Goal: Task Accomplishment & Management: Use online tool/utility

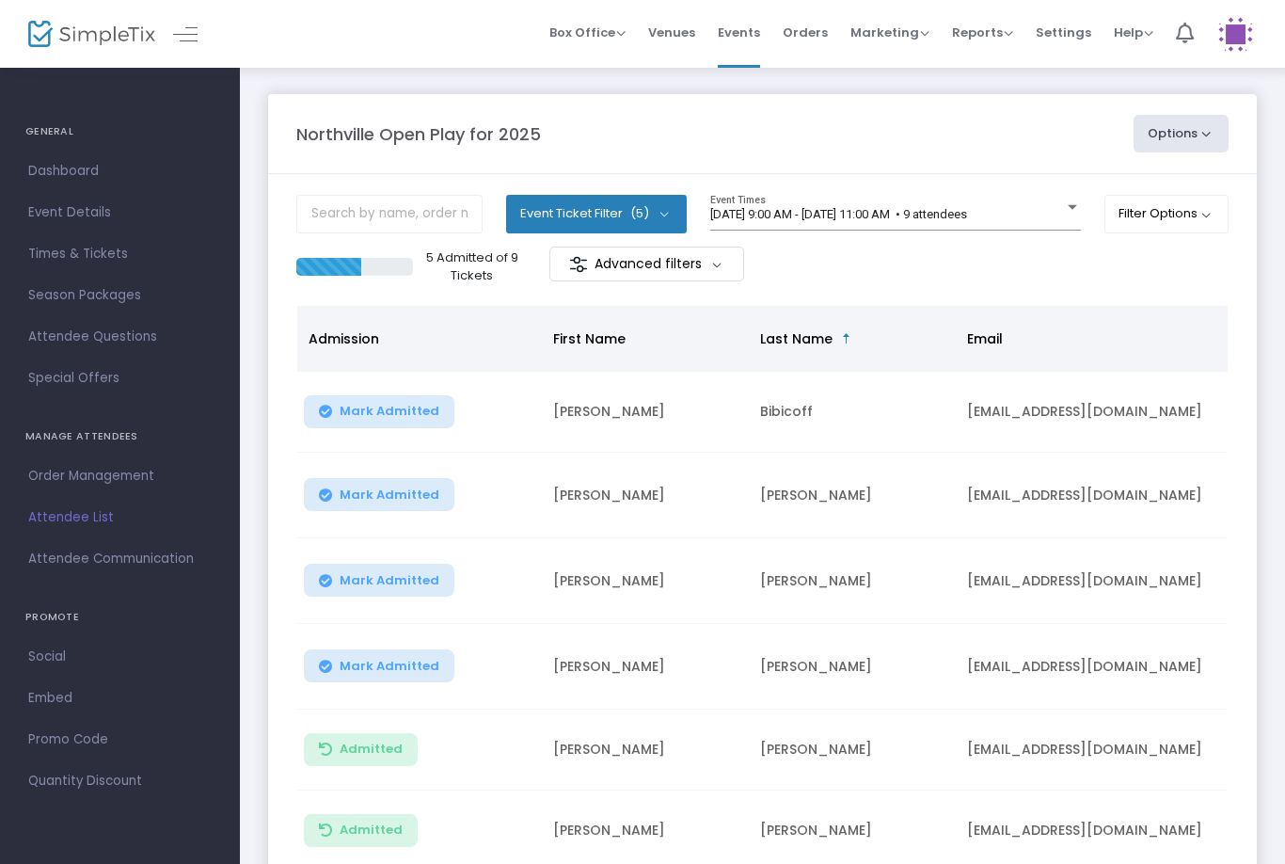
click at [967, 211] on span "[DATE] 9:00 AM - [DATE] 11:00 AM • 9 attendees" at bounding box center [838, 214] width 257 height 14
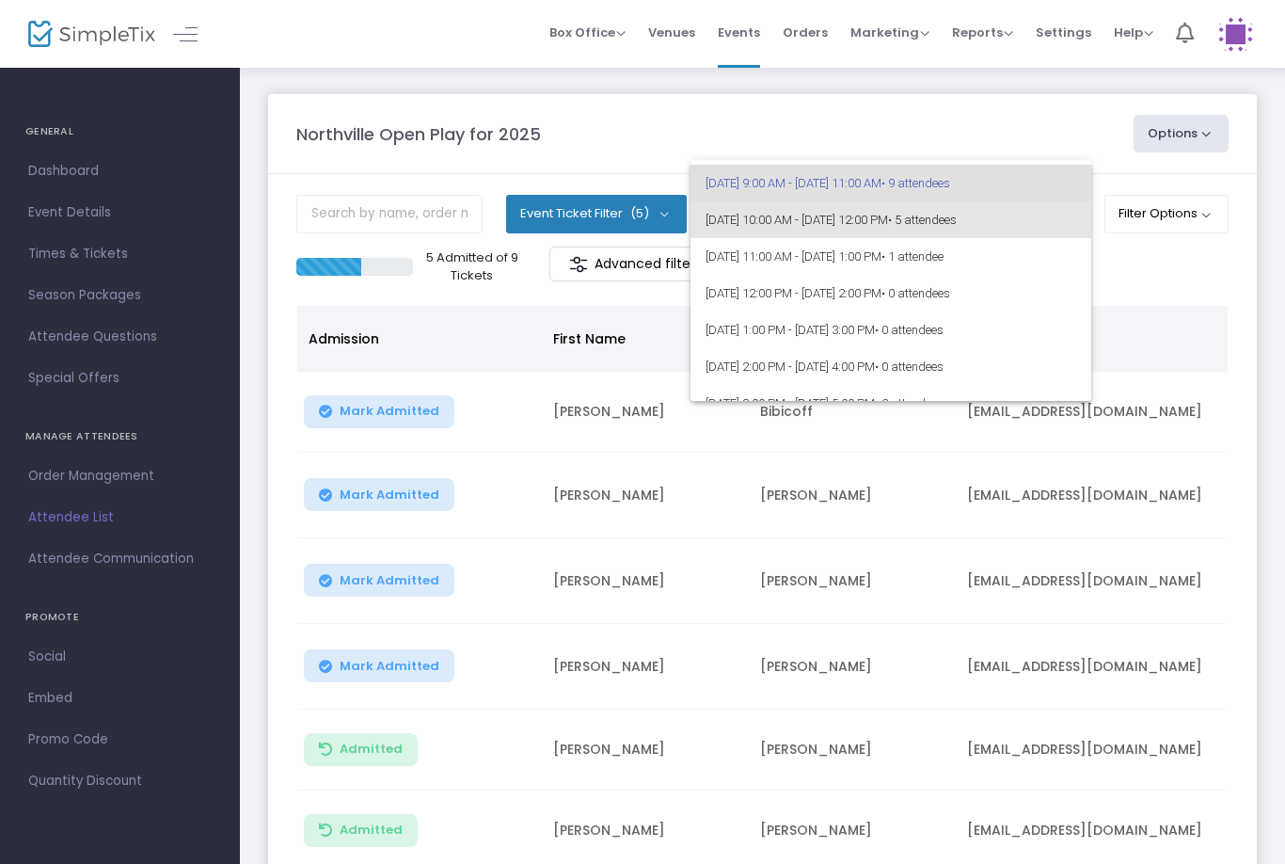
scroll to position [35, 0]
click at [1015, 231] on span "[DATE] 10:00 AM - [DATE] 12:00 PM • 5 attendees" at bounding box center [891, 217] width 371 height 37
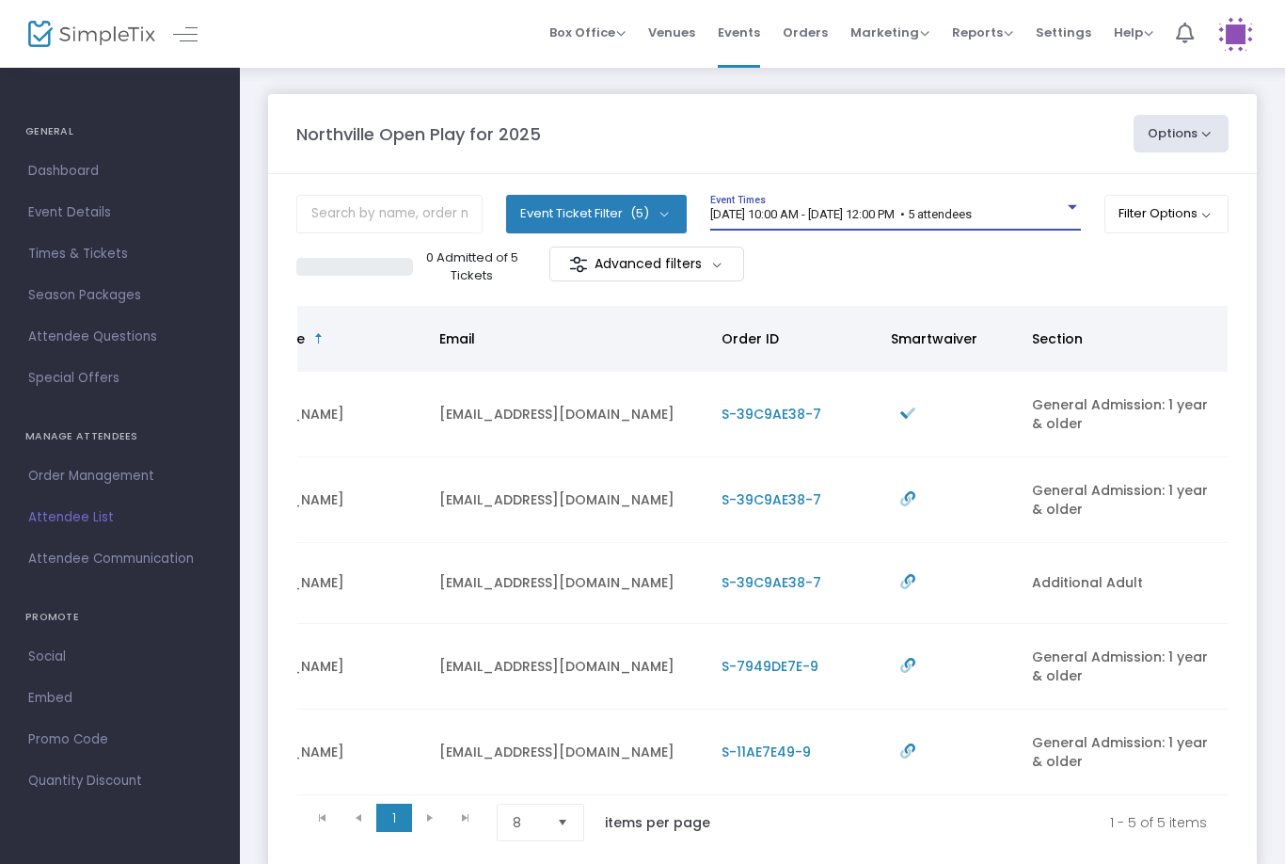
scroll to position [0, 528]
click at [972, 207] on span "[DATE] 10:00 AM - [DATE] 12:00 PM • 5 attendees" at bounding box center [841, 214] width 262 height 14
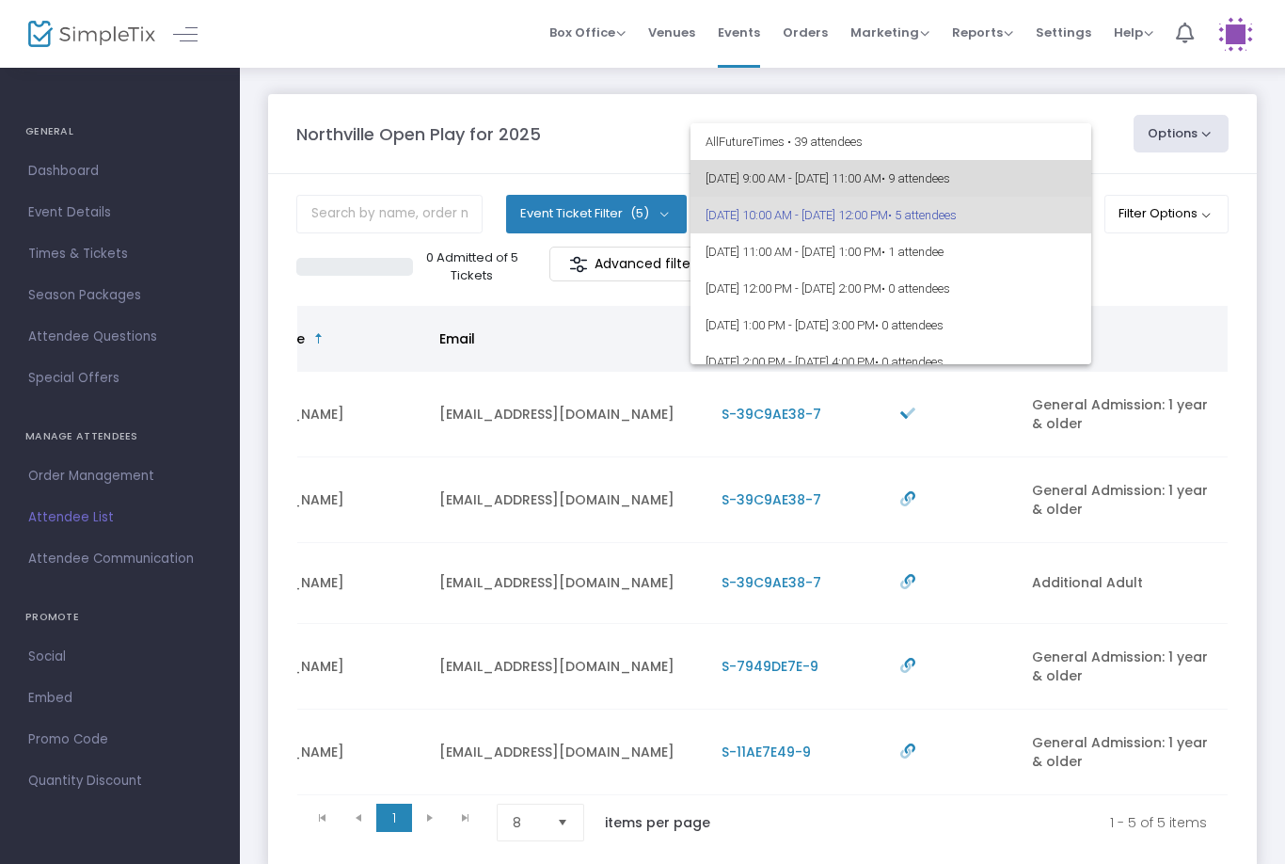
click at [950, 172] on span "• 9 attendees" at bounding box center [916, 178] width 69 height 14
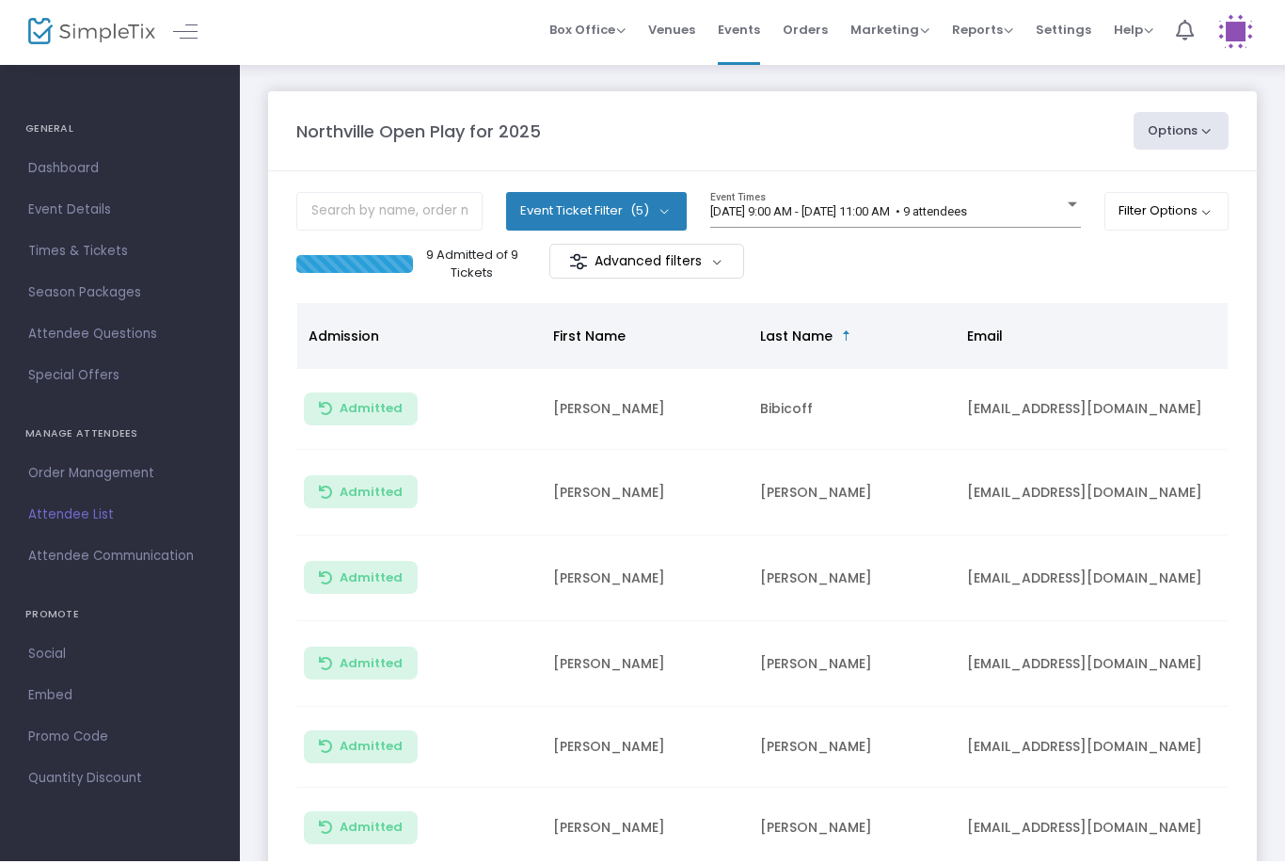
scroll to position [4, 0]
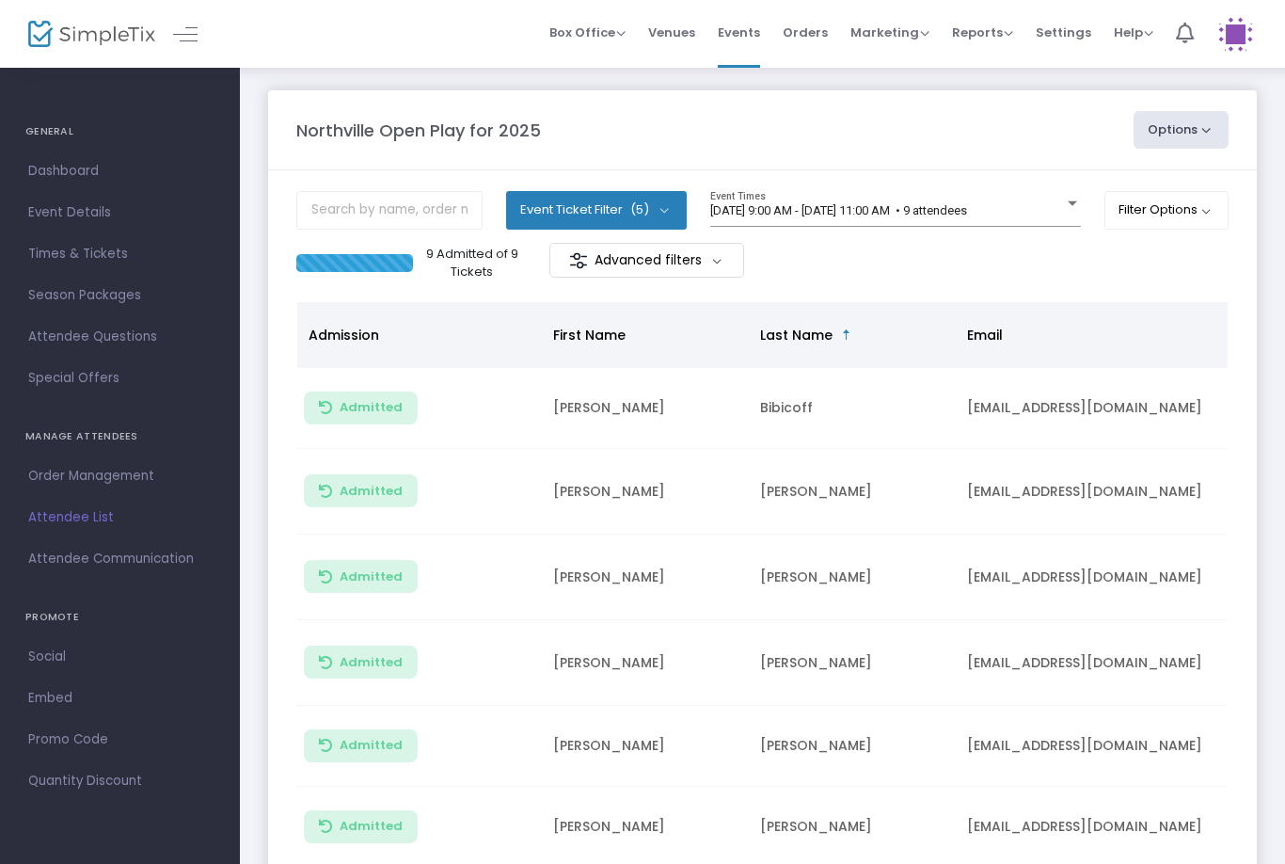
click at [967, 215] on span "[DATE] 9:00 AM - [DATE] 11:00 AM • 9 attendees" at bounding box center [838, 210] width 257 height 14
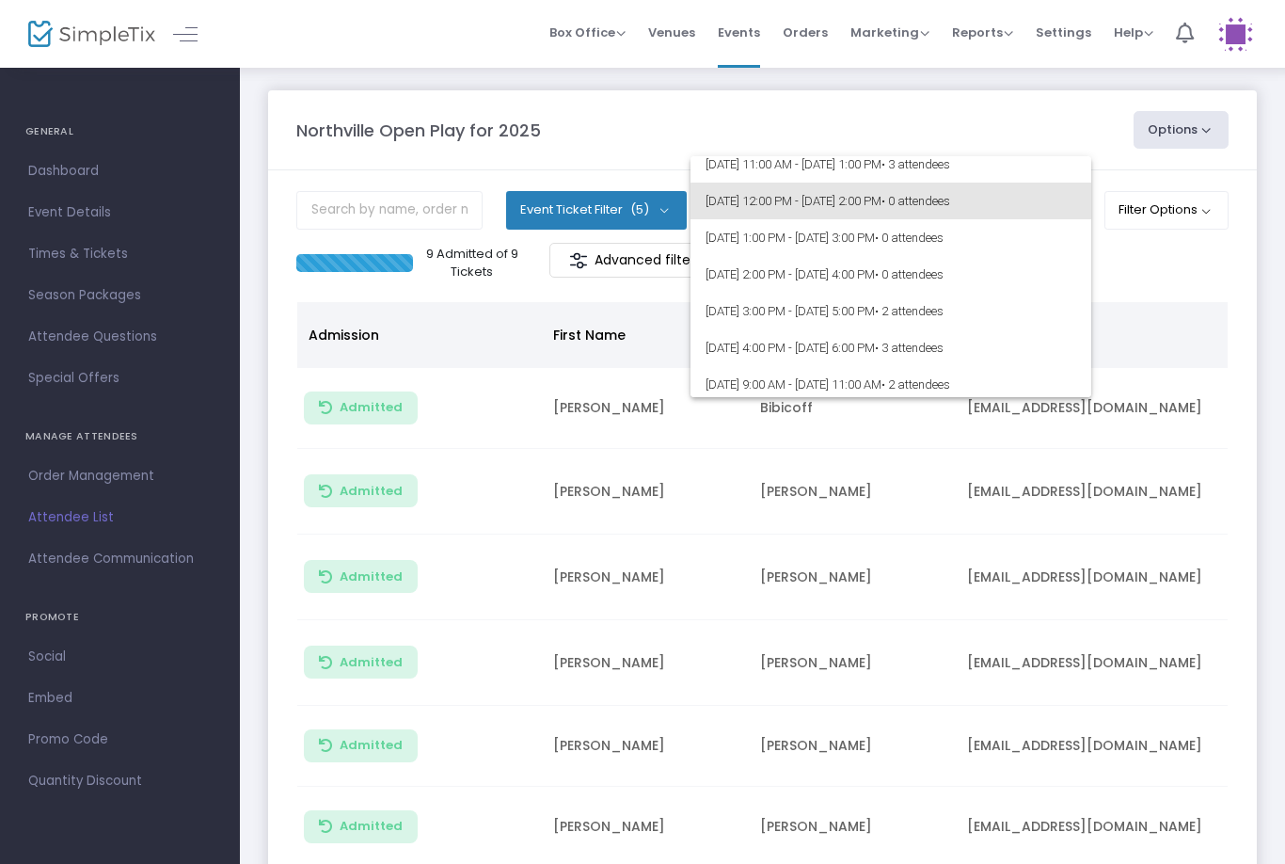
scroll to position [123, 0]
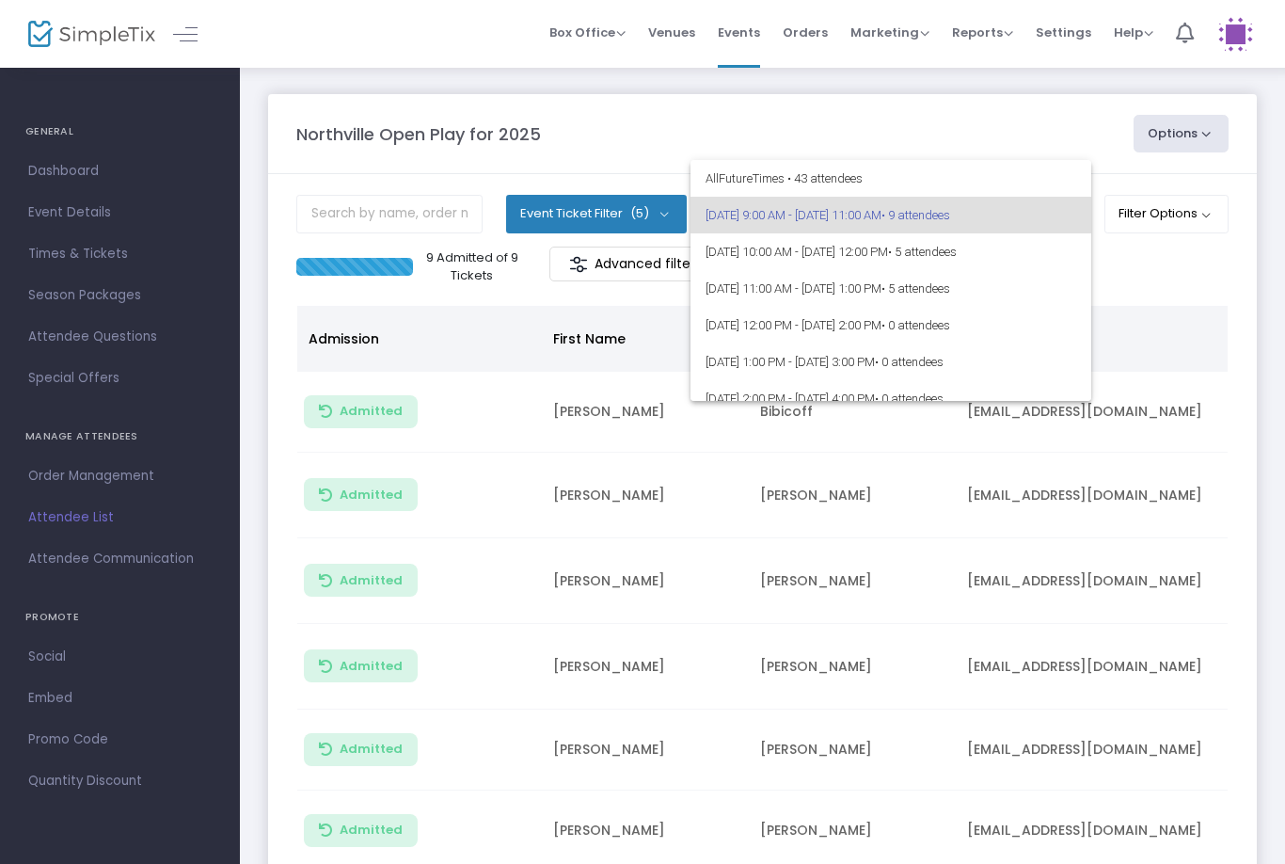
scroll to position [145, 0]
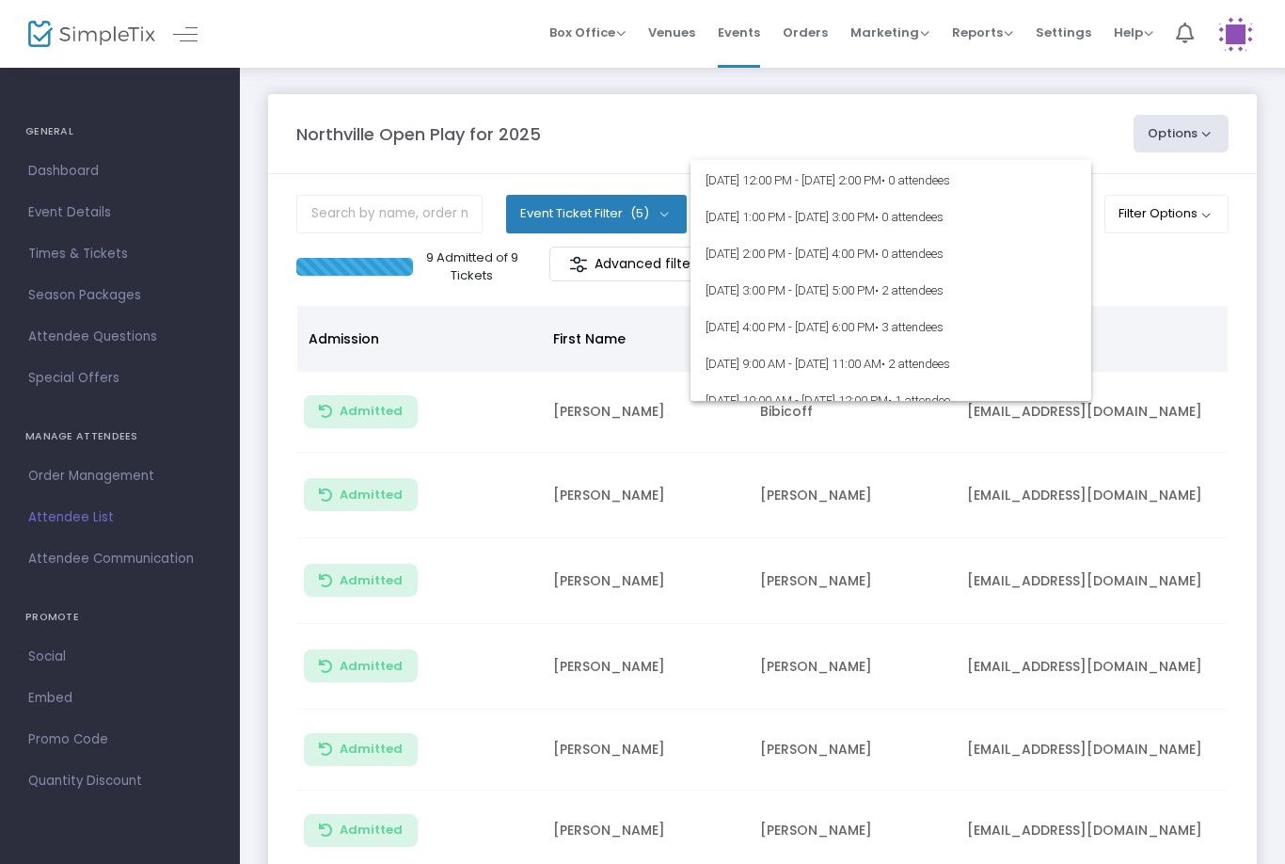
click at [1149, 612] on div at bounding box center [642, 432] width 1285 height 864
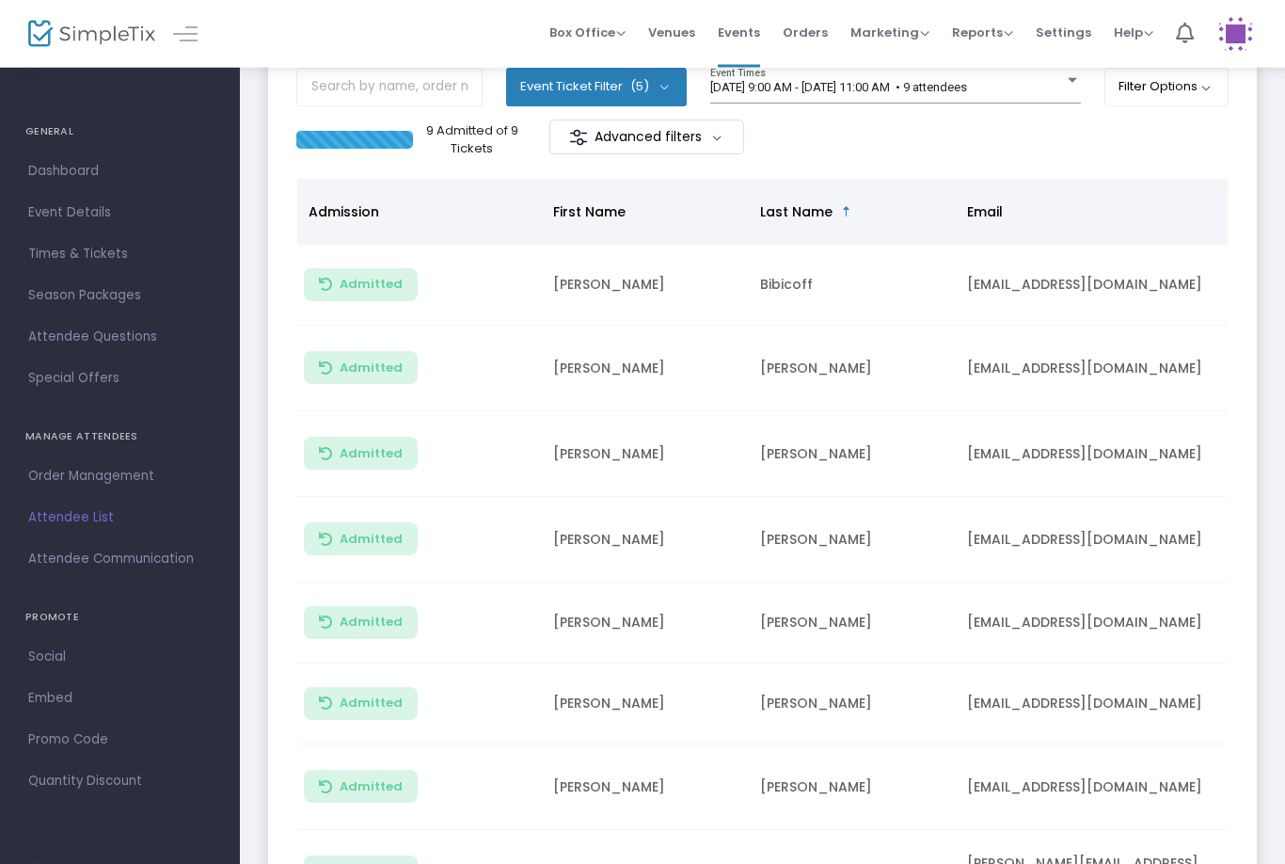
scroll to position [127, 0]
click at [967, 88] on span "[DATE] 9:00 AM - [DATE] 11:00 AM • 9 attendees" at bounding box center [838, 87] width 257 height 14
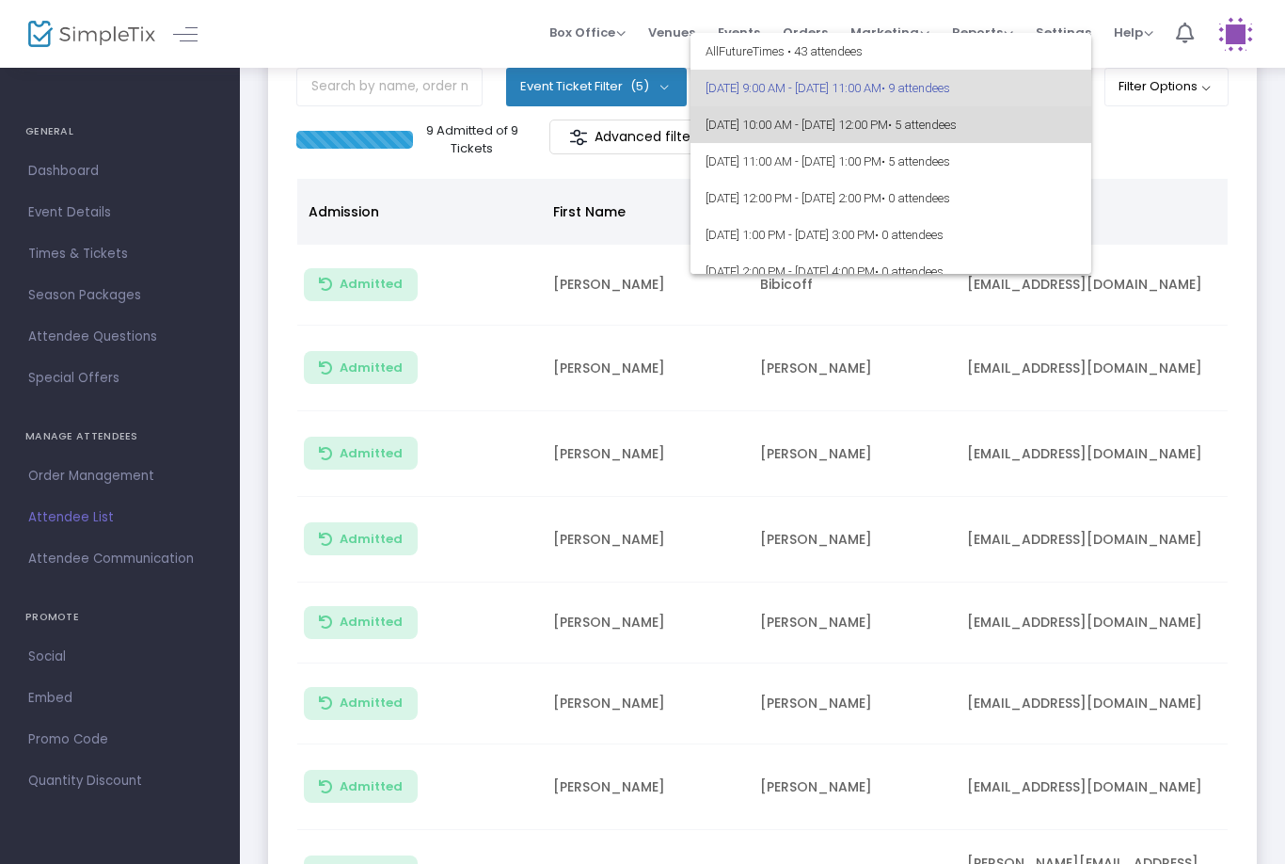
click at [957, 118] on span "• 5 attendees" at bounding box center [922, 125] width 69 height 14
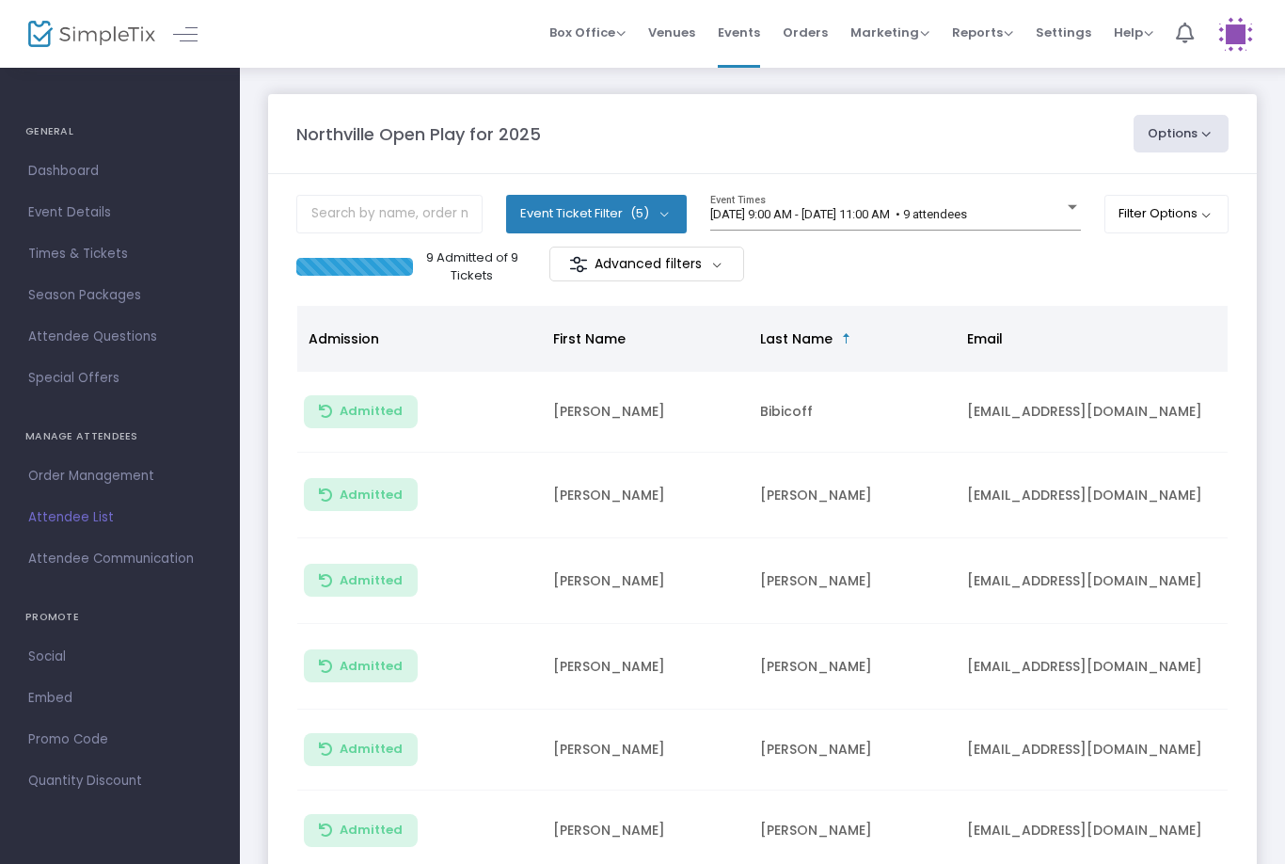
click at [967, 219] on span "[DATE] 9:00 AM - [DATE] 11:00 AM • 9 attendees" at bounding box center [838, 214] width 257 height 14
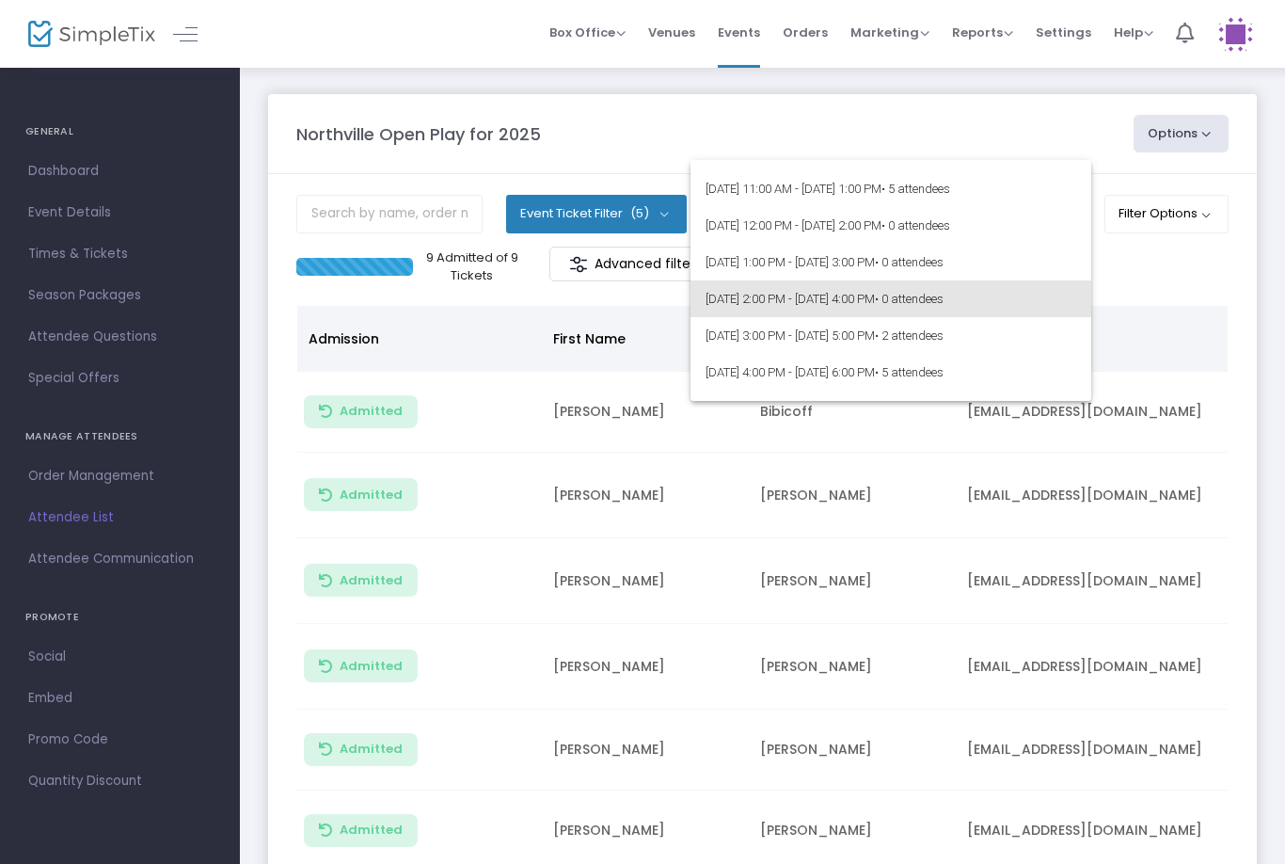
scroll to position [101, 0]
click at [1190, 611] on div at bounding box center [642, 432] width 1285 height 864
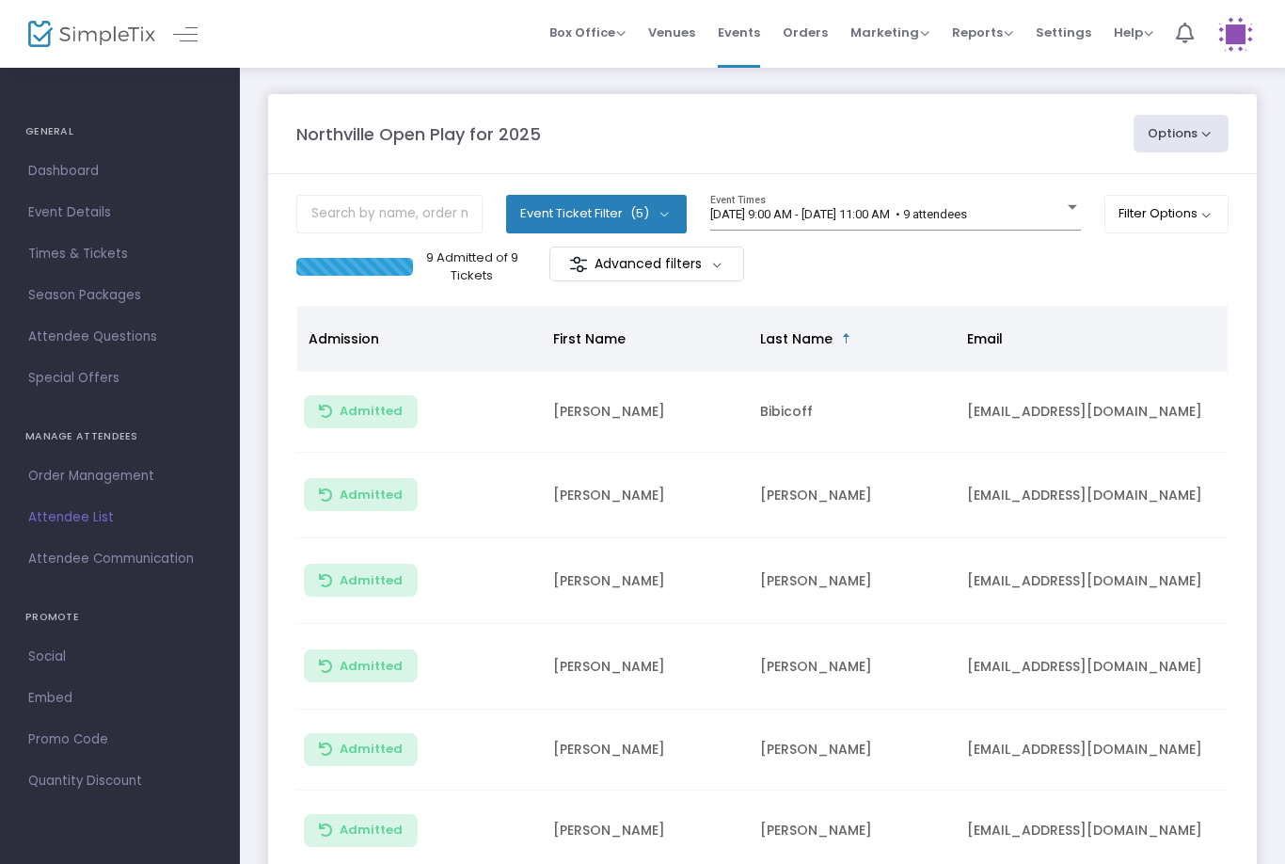
click at [1000, 242] on div "9/20/2025 @ 9:00 AM - 9/20/2025 @ 11:00 AM • 9 attendees Event Times" at bounding box center [895, 221] width 371 height 52
click at [999, 241] on div "9/20/2025 @ 9:00 AM - 9/20/2025 @ 11:00 AM • 9 attendees Event Times" at bounding box center [895, 221] width 371 height 52
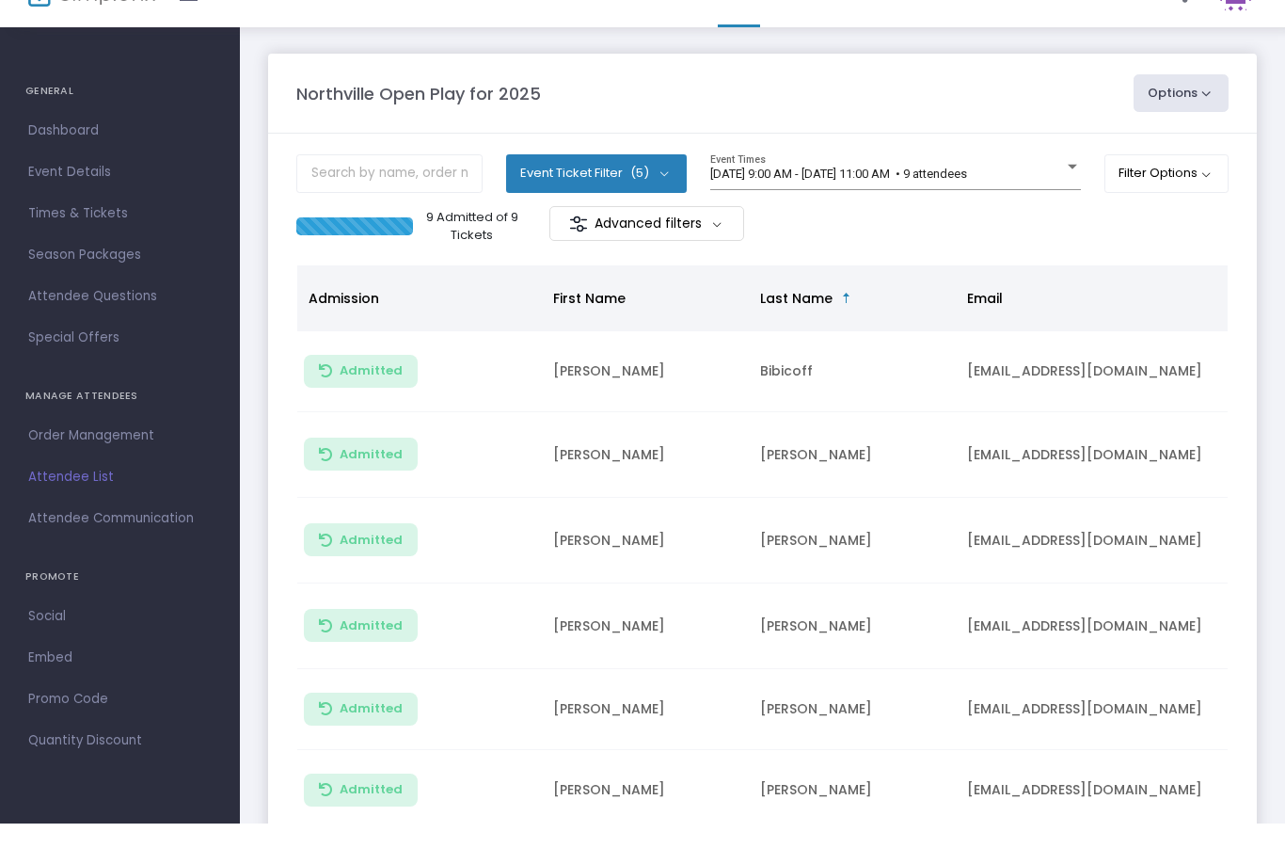
scroll to position [52, 0]
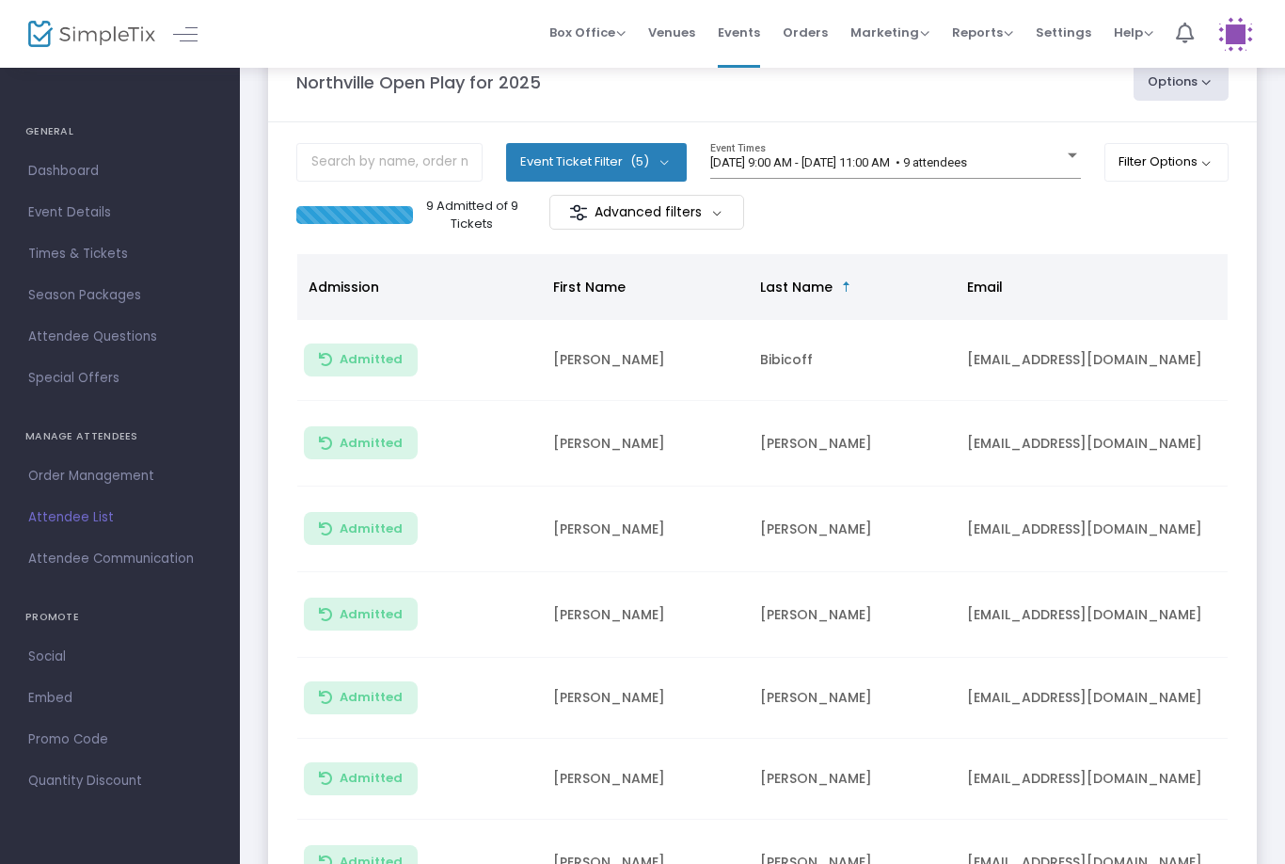
click at [1047, 160] on div "[DATE] 9:00 AM - [DATE] 11:00 AM • 9 attendees" at bounding box center [887, 163] width 354 height 14
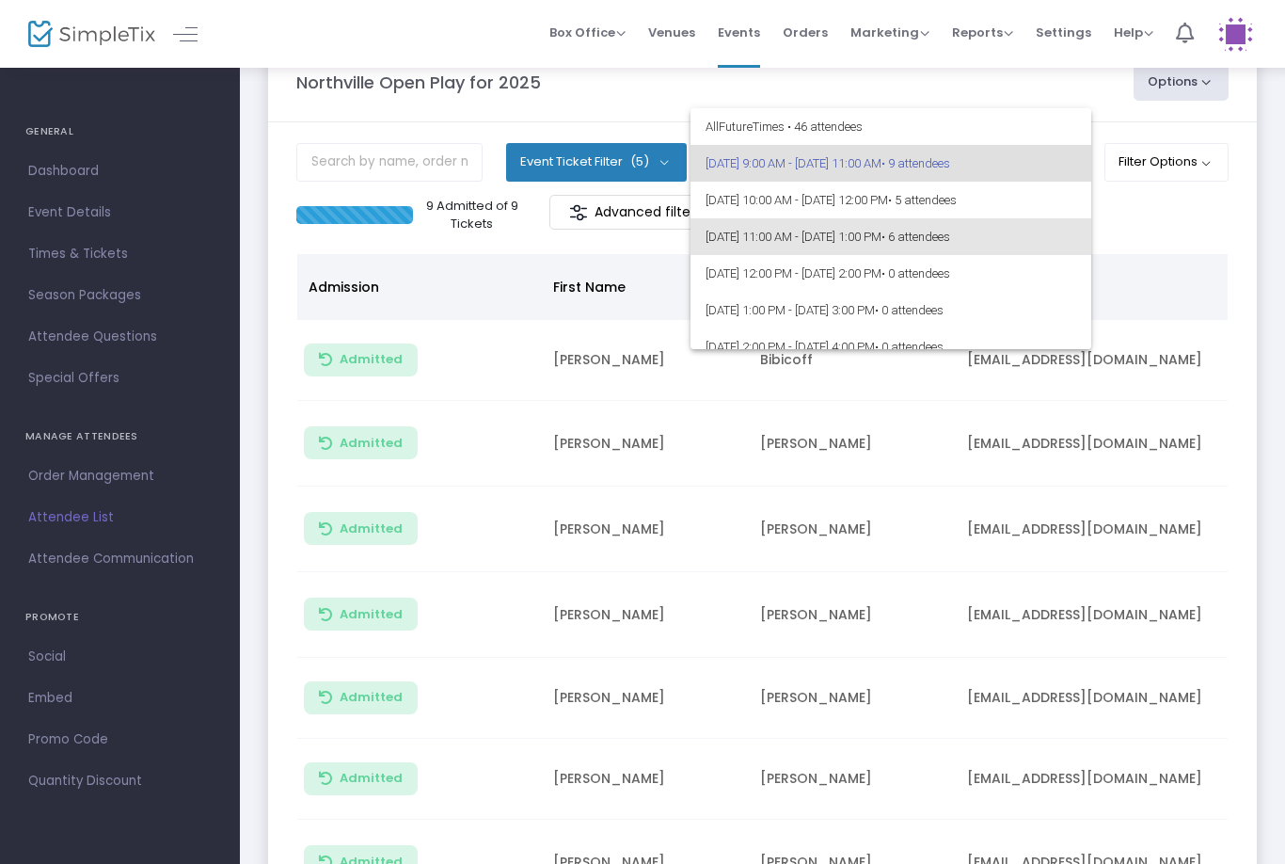
scroll to position [40, 0]
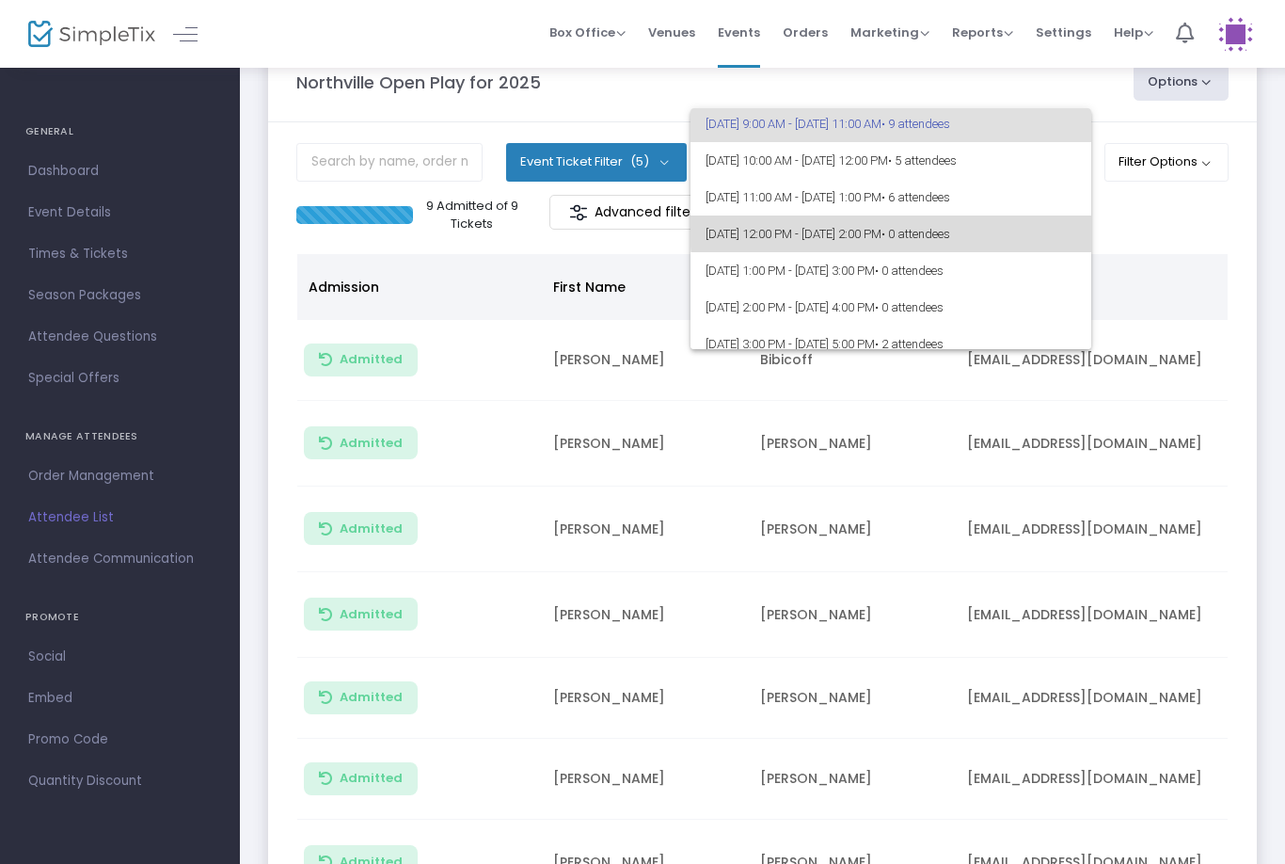
click at [1011, 223] on span "9/20/2025 @ 12:00 PM - 9/20/2025 @ 2:00 PM • 0 attendees" at bounding box center [891, 233] width 371 height 37
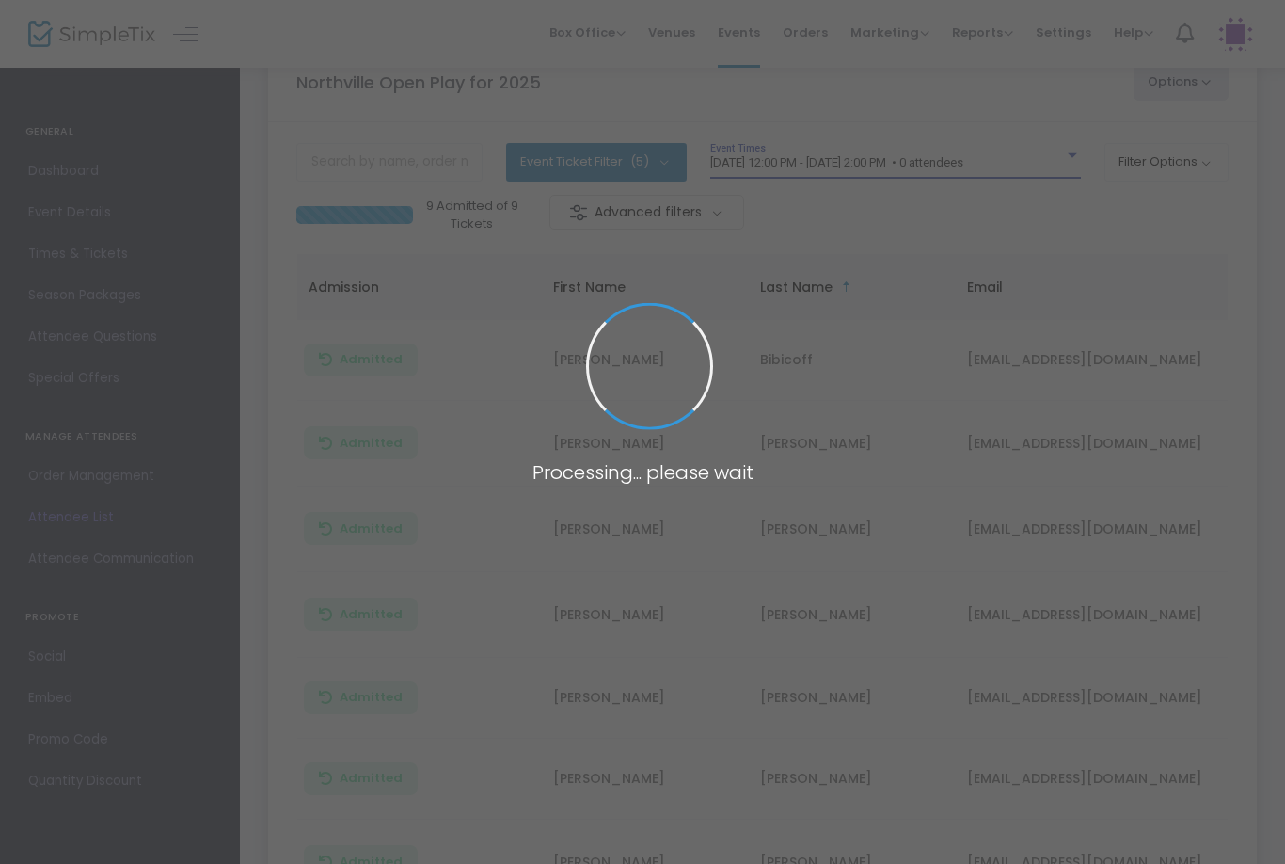
click at [994, 158] on span at bounding box center [642, 432] width 1285 height 864
click at [987, 166] on span at bounding box center [642, 432] width 1285 height 864
click at [1001, 160] on span at bounding box center [642, 432] width 1285 height 864
click at [984, 182] on span at bounding box center [642, 432] width 1285 height 864
click at [967, 168] on span at bounding box center [642, 432] width 1285 height 864
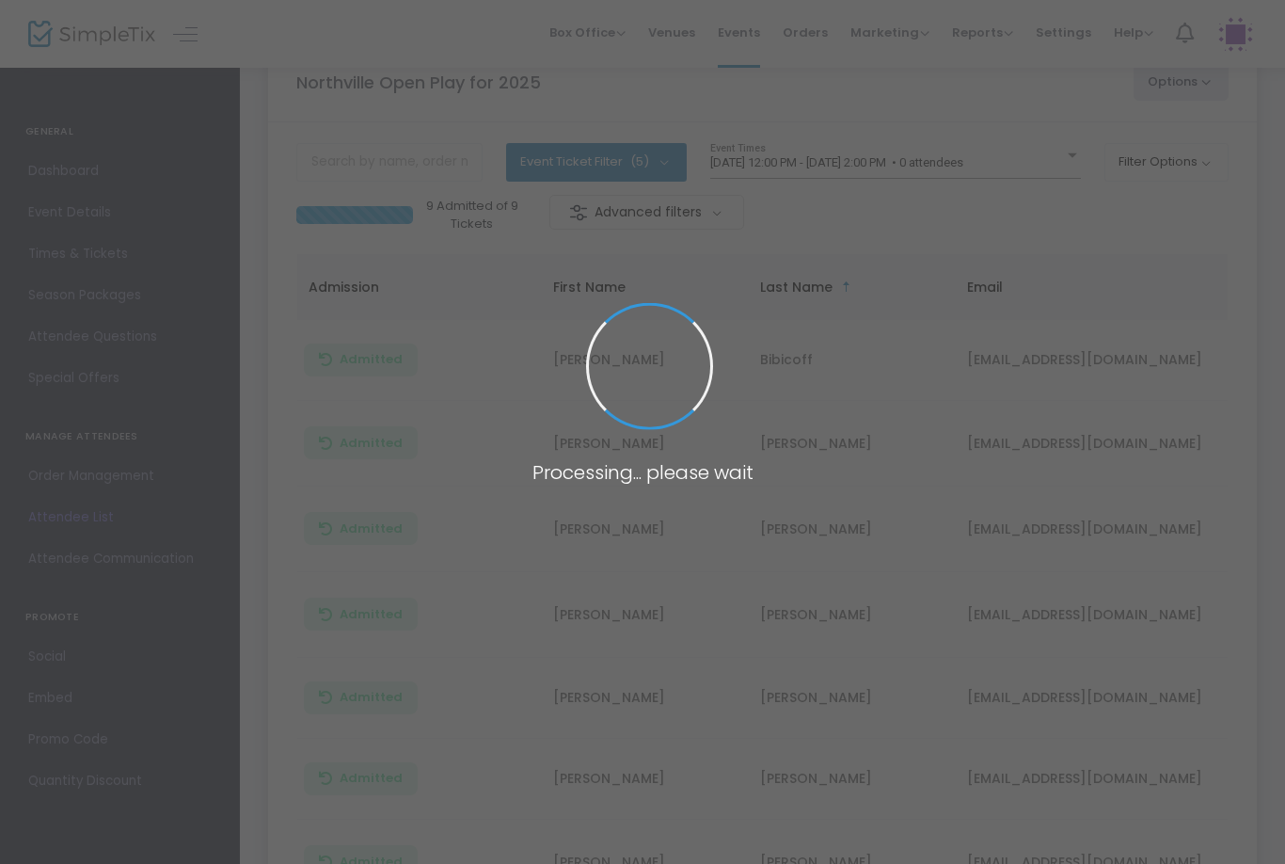
click at [904, 265] on span at bounding box center [642, 432] width 1285 height 864
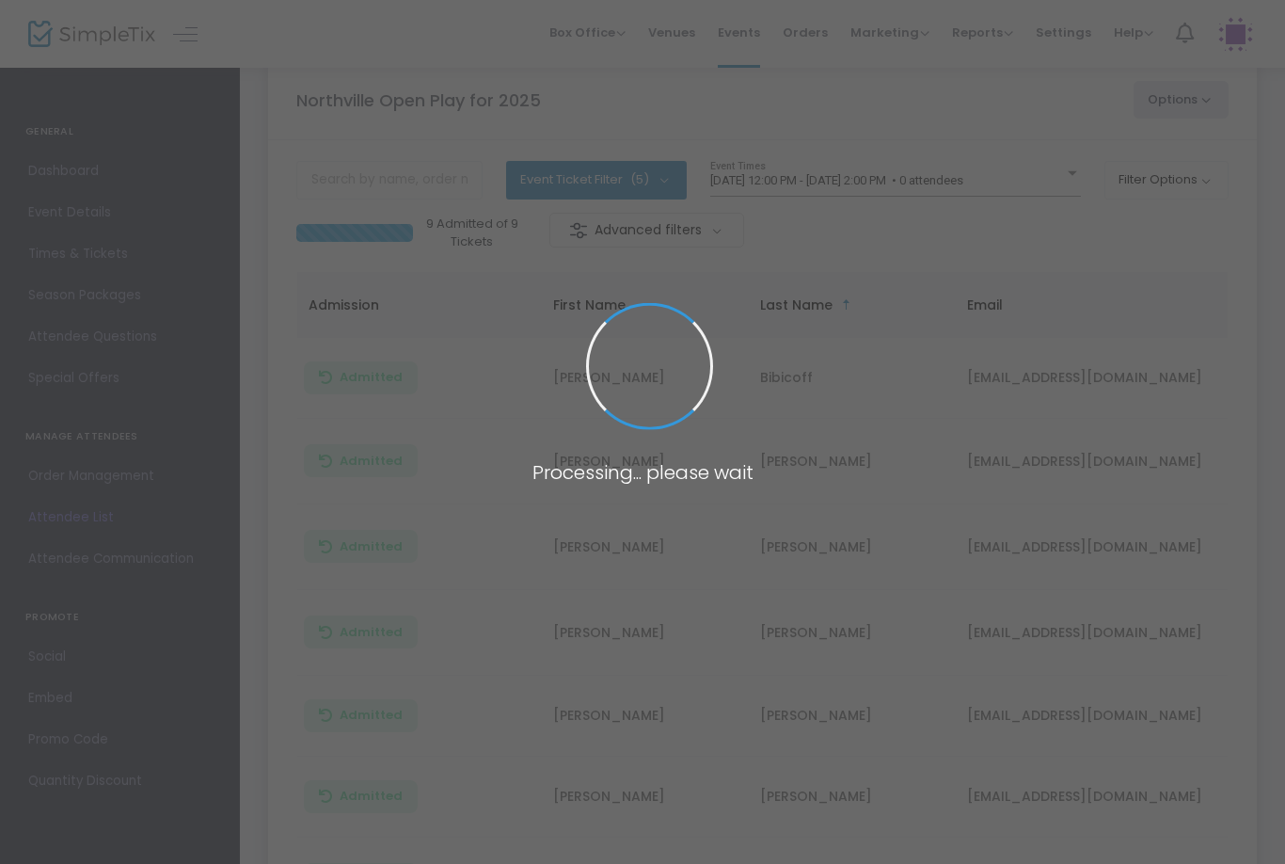
scroll to position [0, 0]
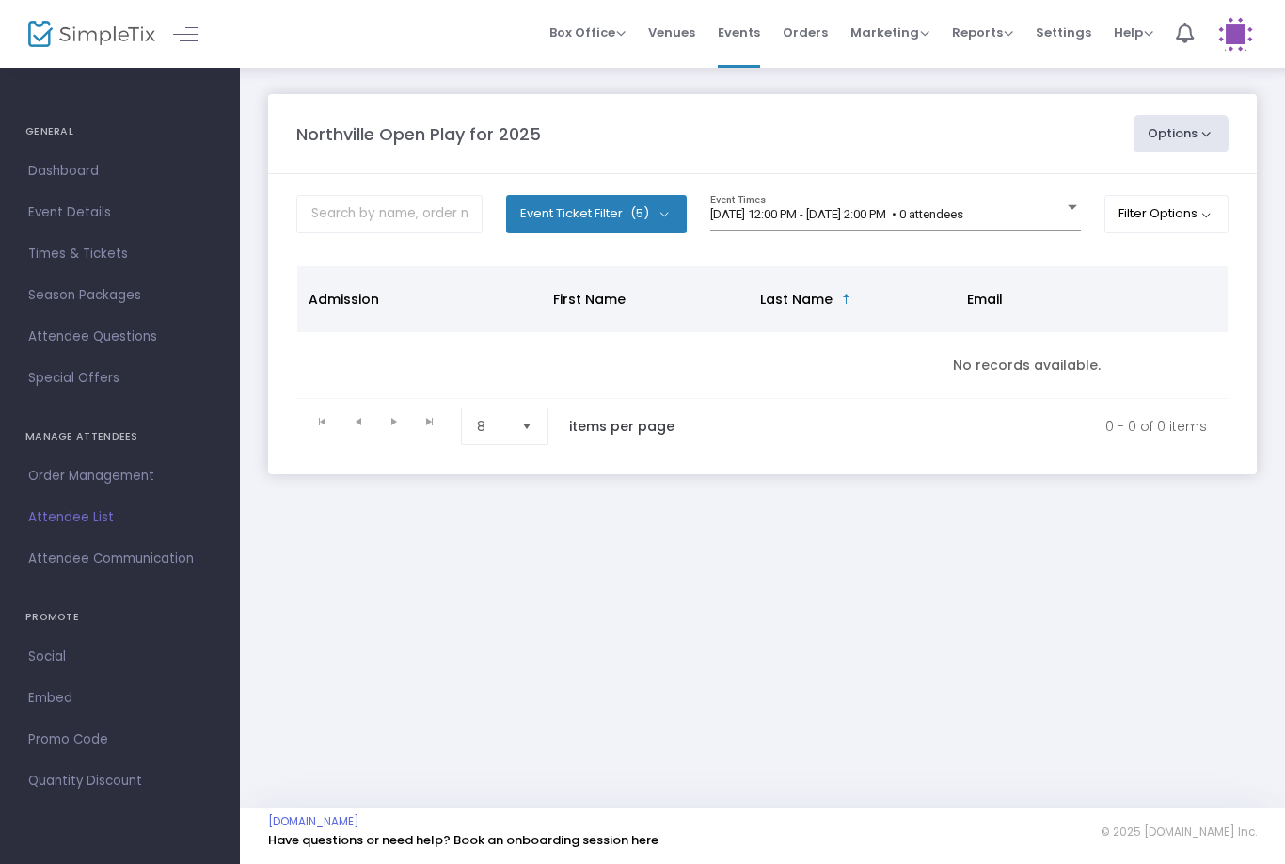
click at [926, 218] on span "9/20/2025 @ 12:00 PM - 9/20/2025 @ 2:00 PM • 0 attendees" at bounding box center [836, 214] width 253 height 14
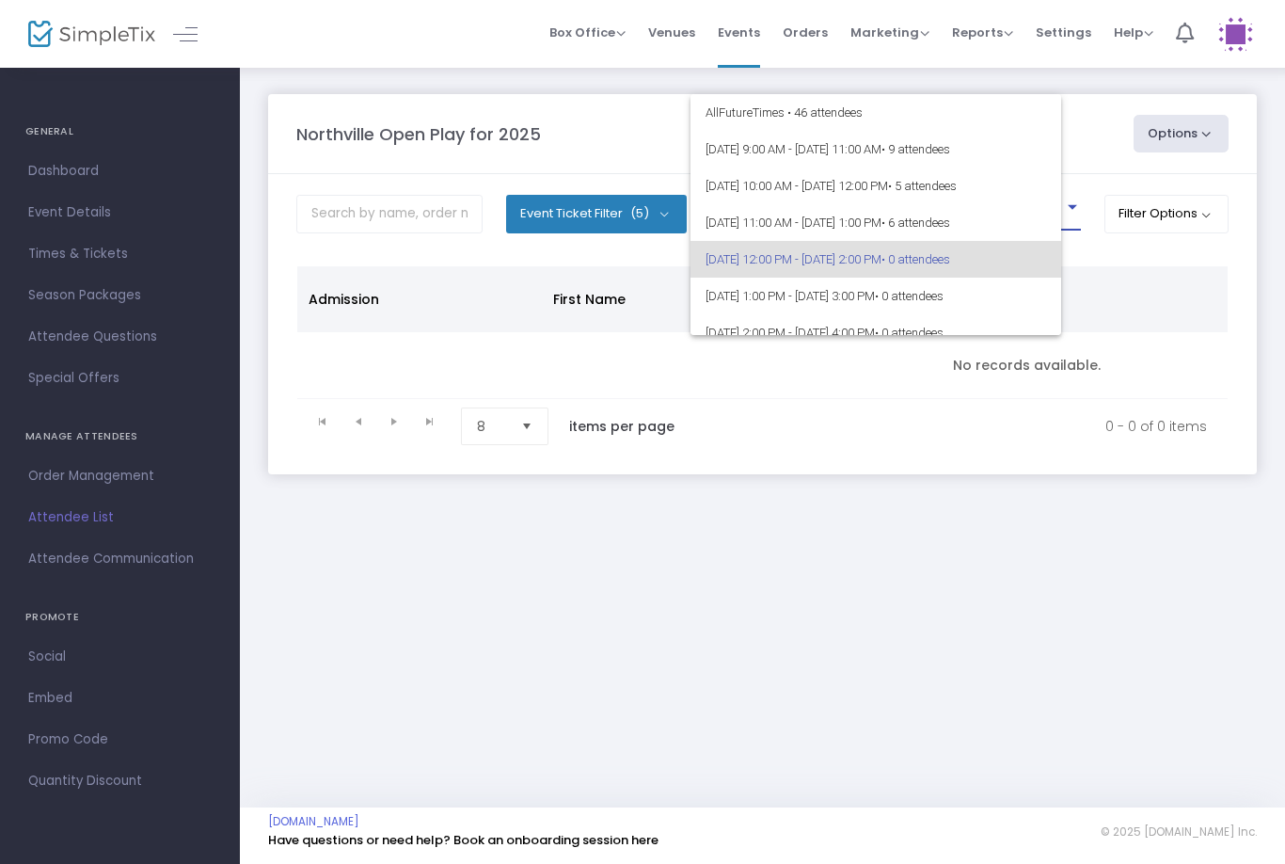
scroll to position [44, 0]
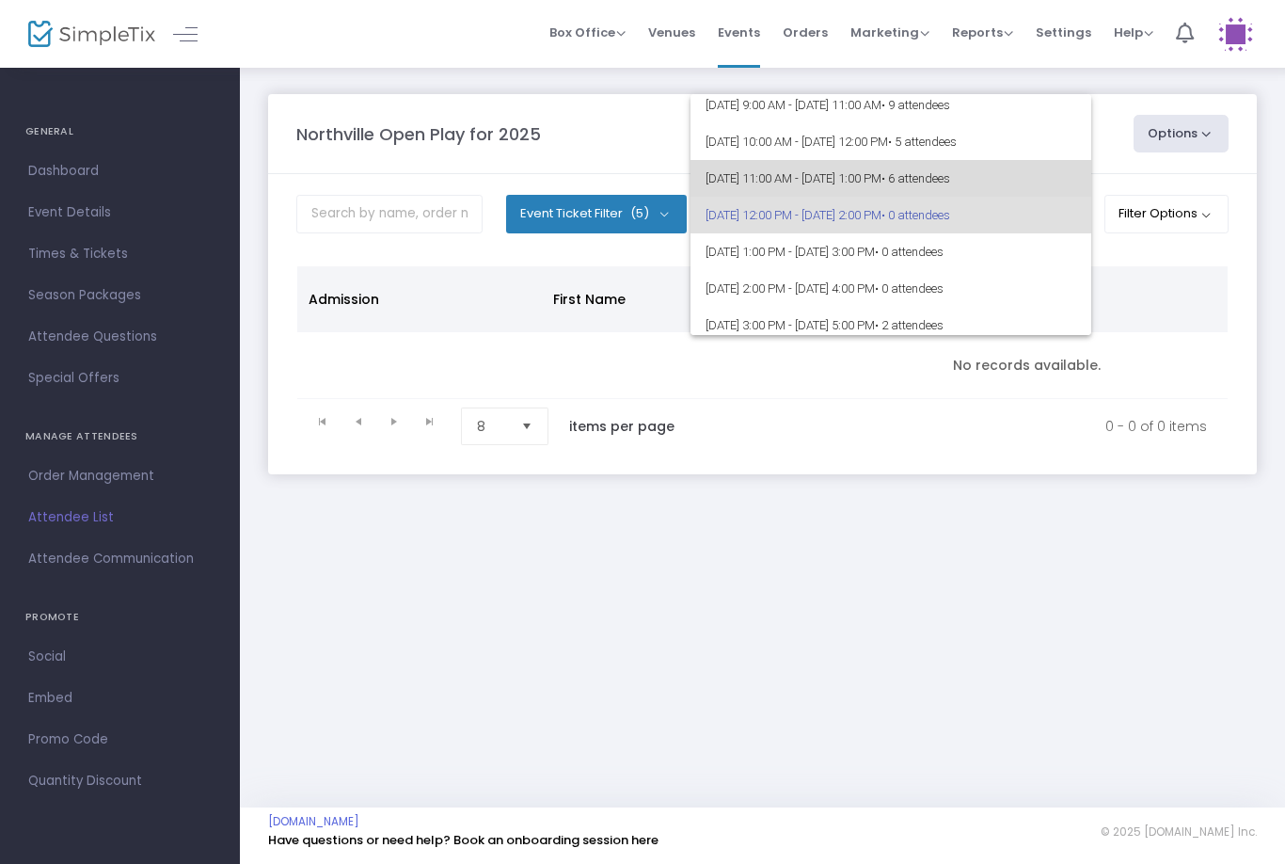
click at [916, 168] on span "[DATE] 11:00 AM - [DATE] 1:00 PM • 6 attendees" at bounding box center [891, 178] width 371 height 37
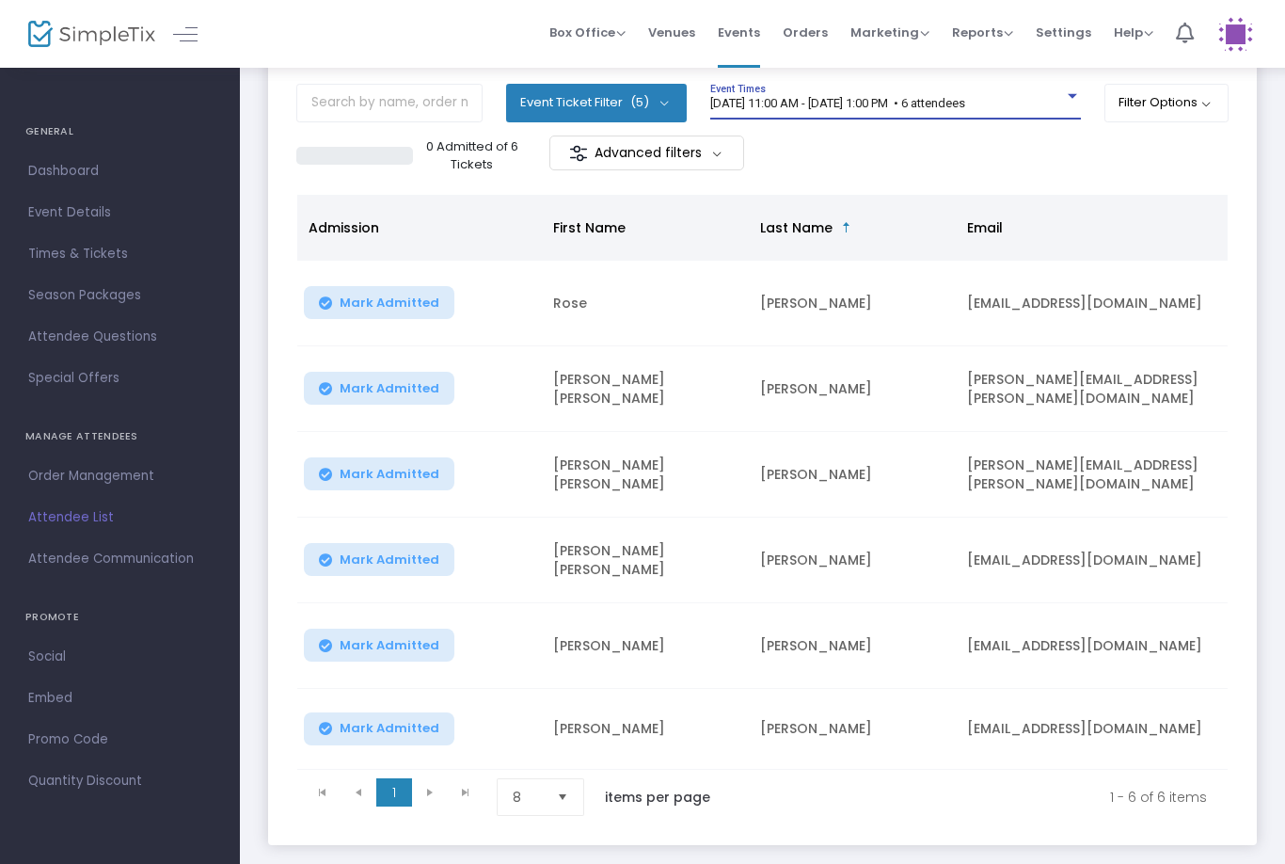
scroll to position [0, 0]
click at [850, 107] on span "[DATE] 11:00 AM - [DATE] 1:00 PM • 6 attendees" at bounding box center [837, 103] width 255 height 14
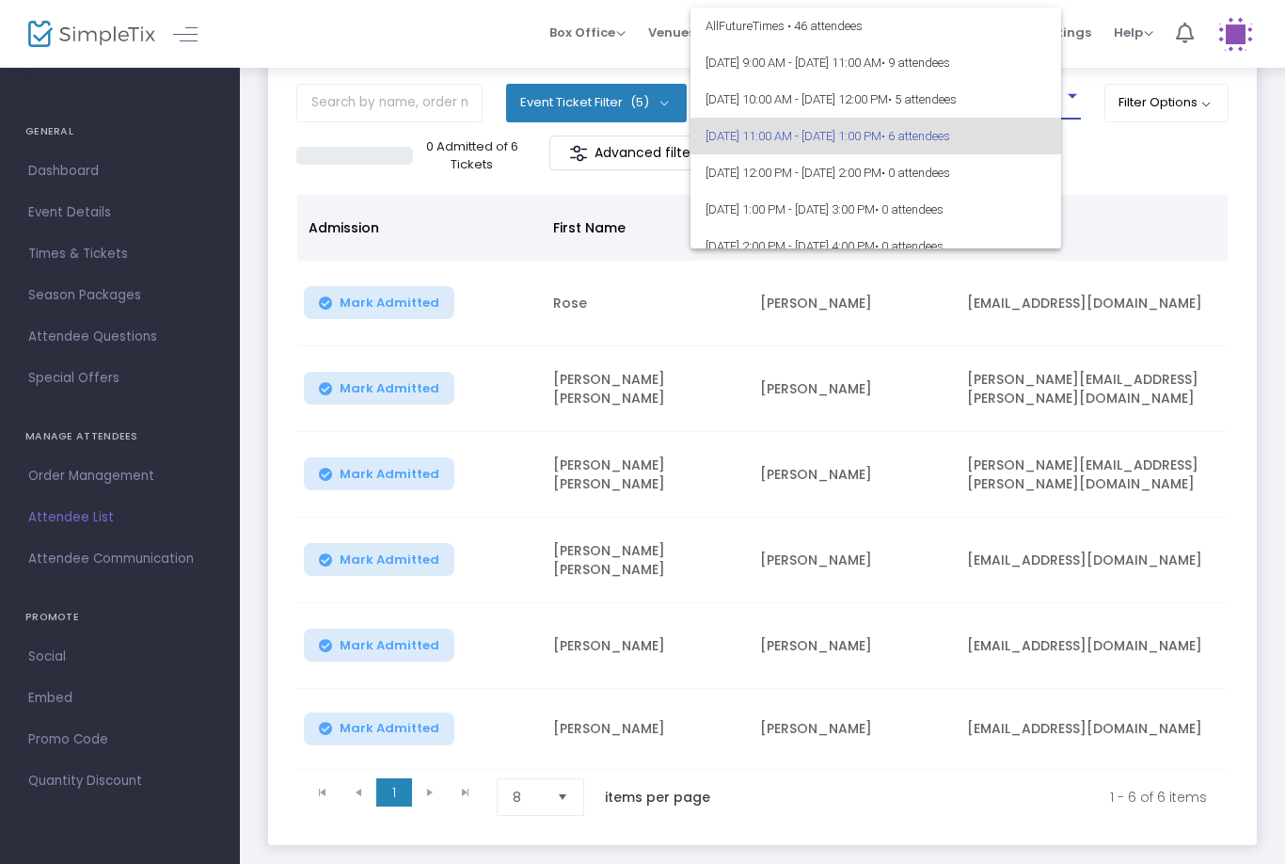
scroll to position [32, 0]
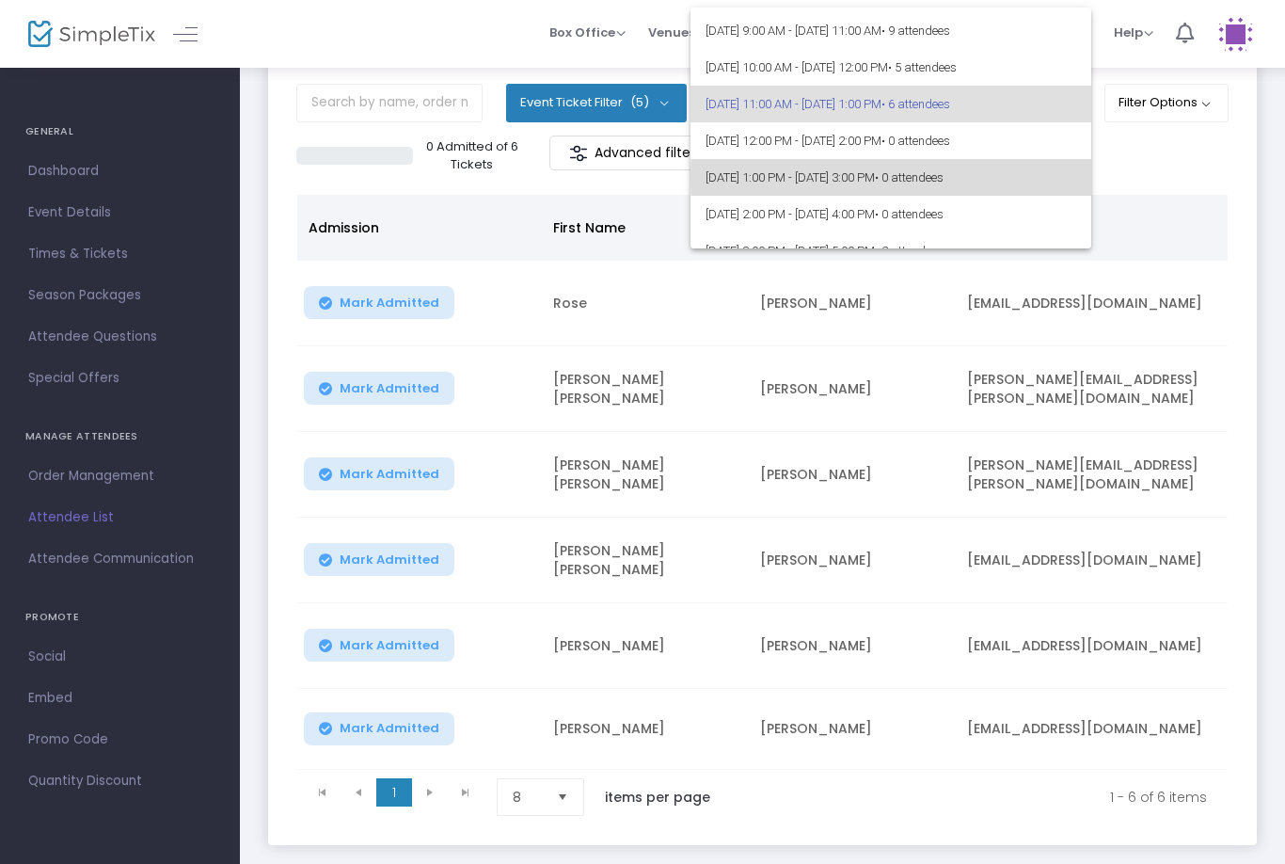
click at [952, 178] on span "9/20/2025 @ 1:00 PM - 9/20/2025 @ 3:00 PM • 0 attendees" at bounding box center [891, 177] width 371 height 37
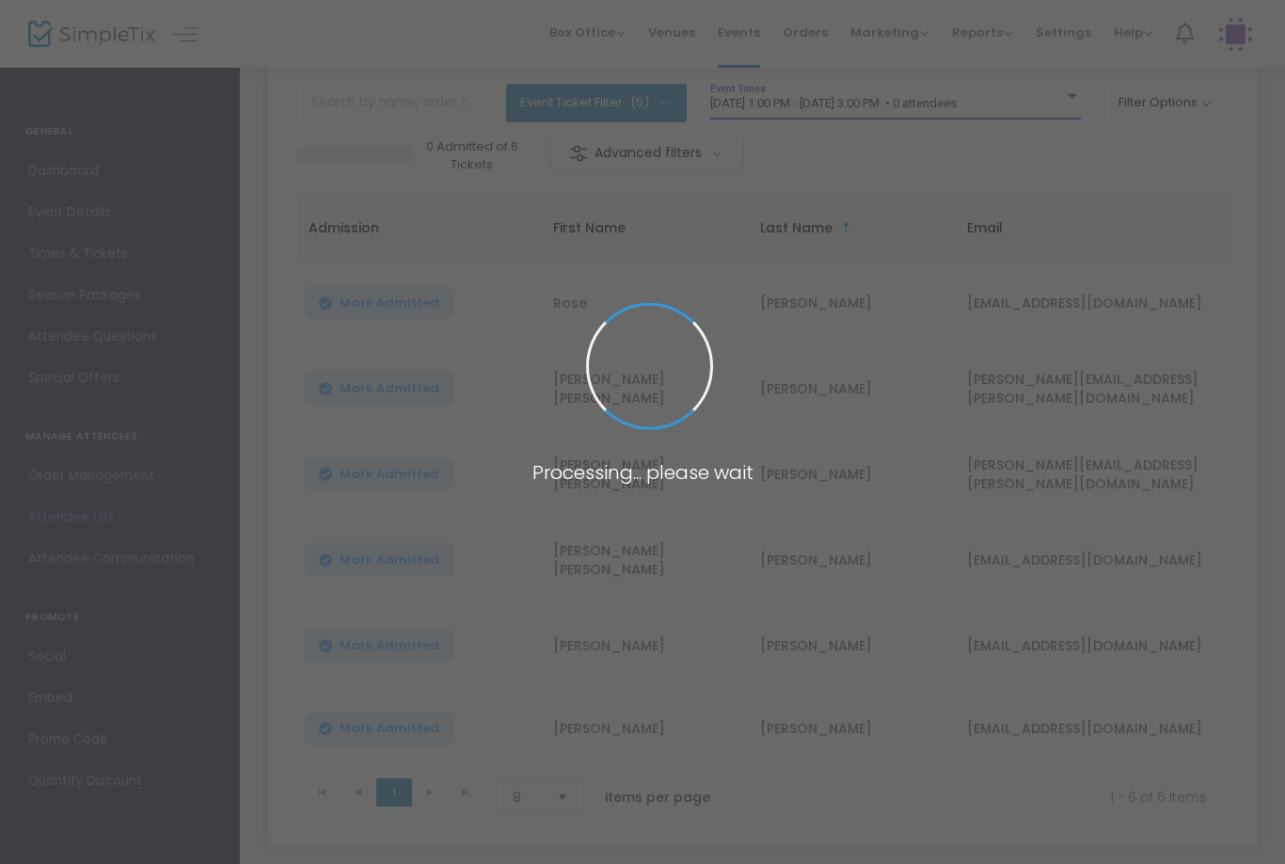
scroll to position [0, 0]
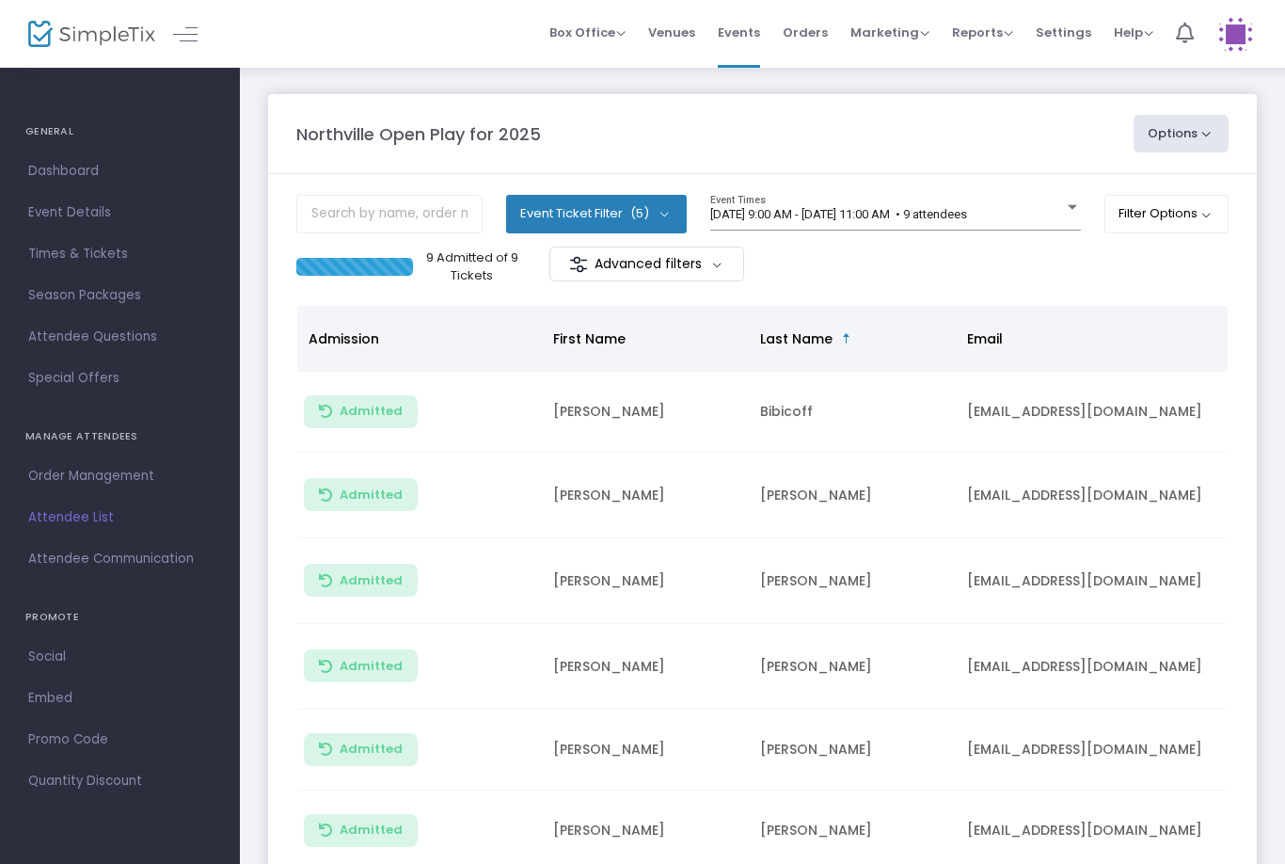
click at [1034, 196] on div "[DATE] 9:00 AM - [DATE] 11:00 AM • 9 attendees Event Times" at bounding box center [895, 213] width 371 height 36
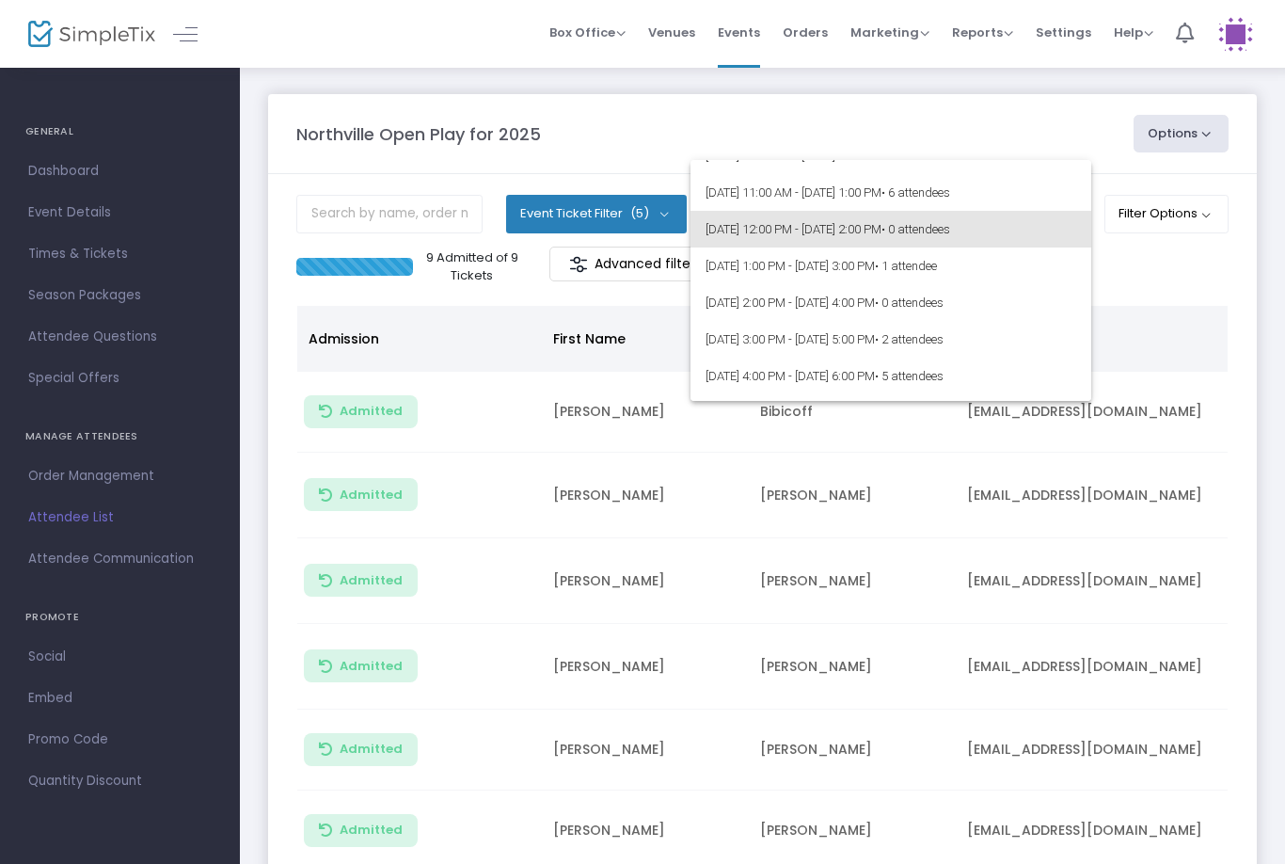
scroll to position [98, 0]
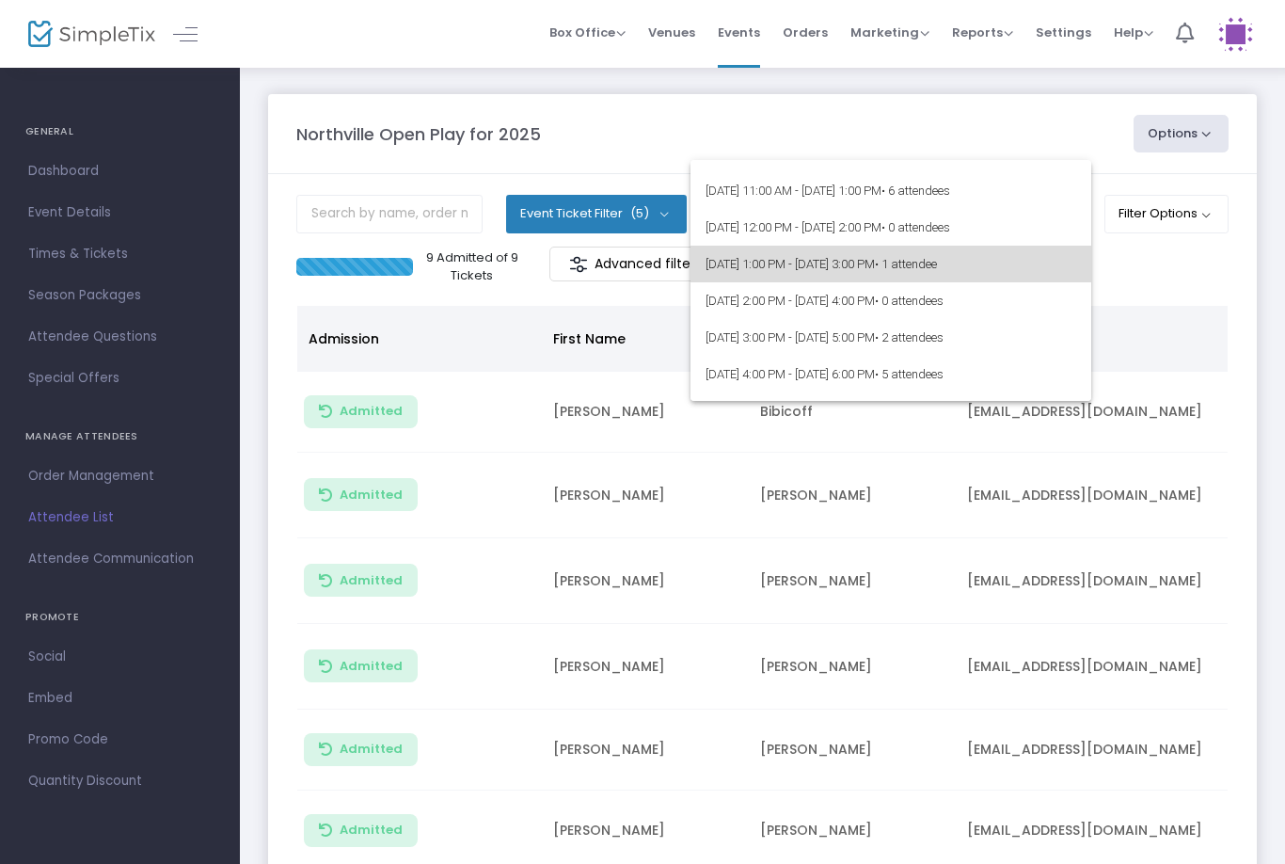
click at [1029, 257] on span "9/20/2025 @ 1:00 PM - 9/20/2025 @ 3:00 PM • 1 attendee" at bounding box center [891, 264] width 371 height 37
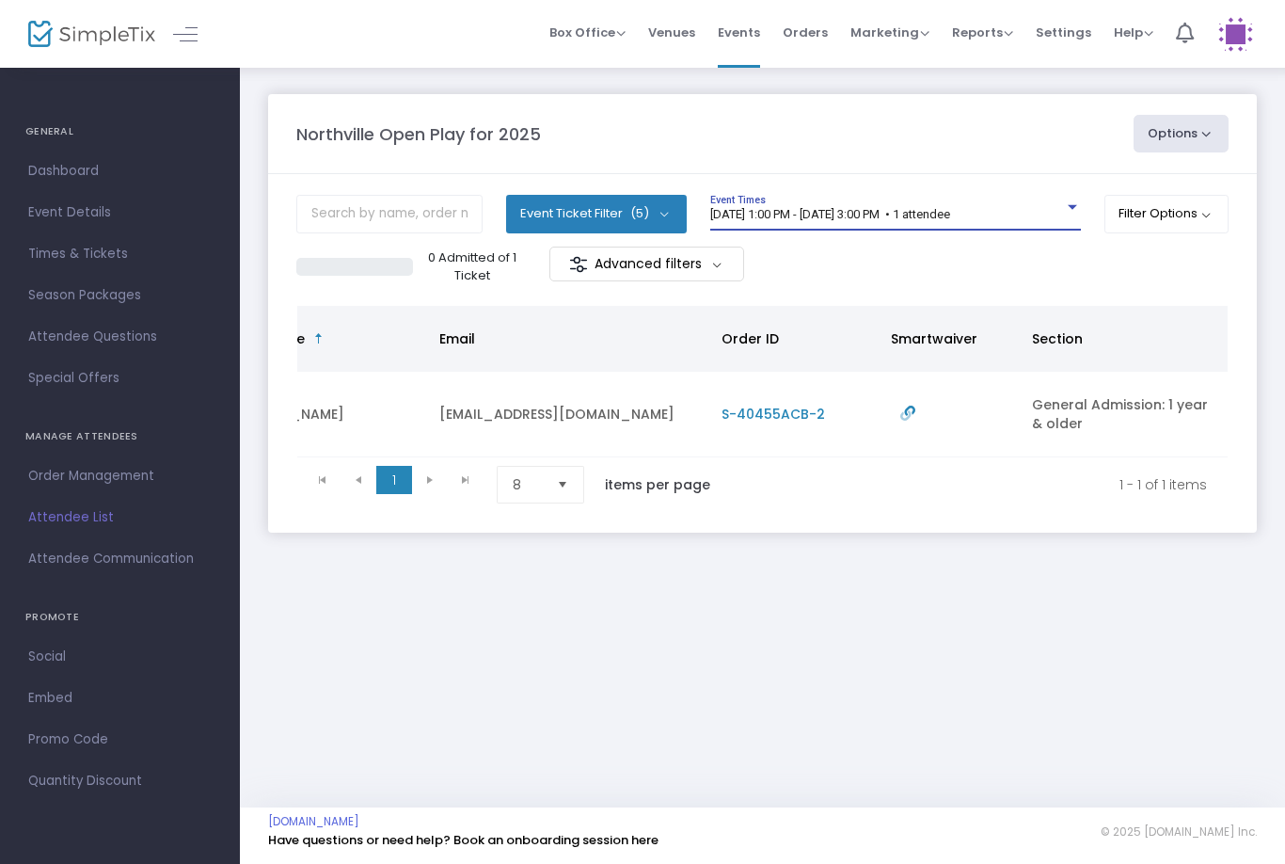
scroll to position [0, 528]
click at [946, 207] on span "9/20/2025 @ 1:00 PM - 9/20/2025 @ 3:00 PM • 1 attendee" at bounding box center [830, 214] width 240 height 14
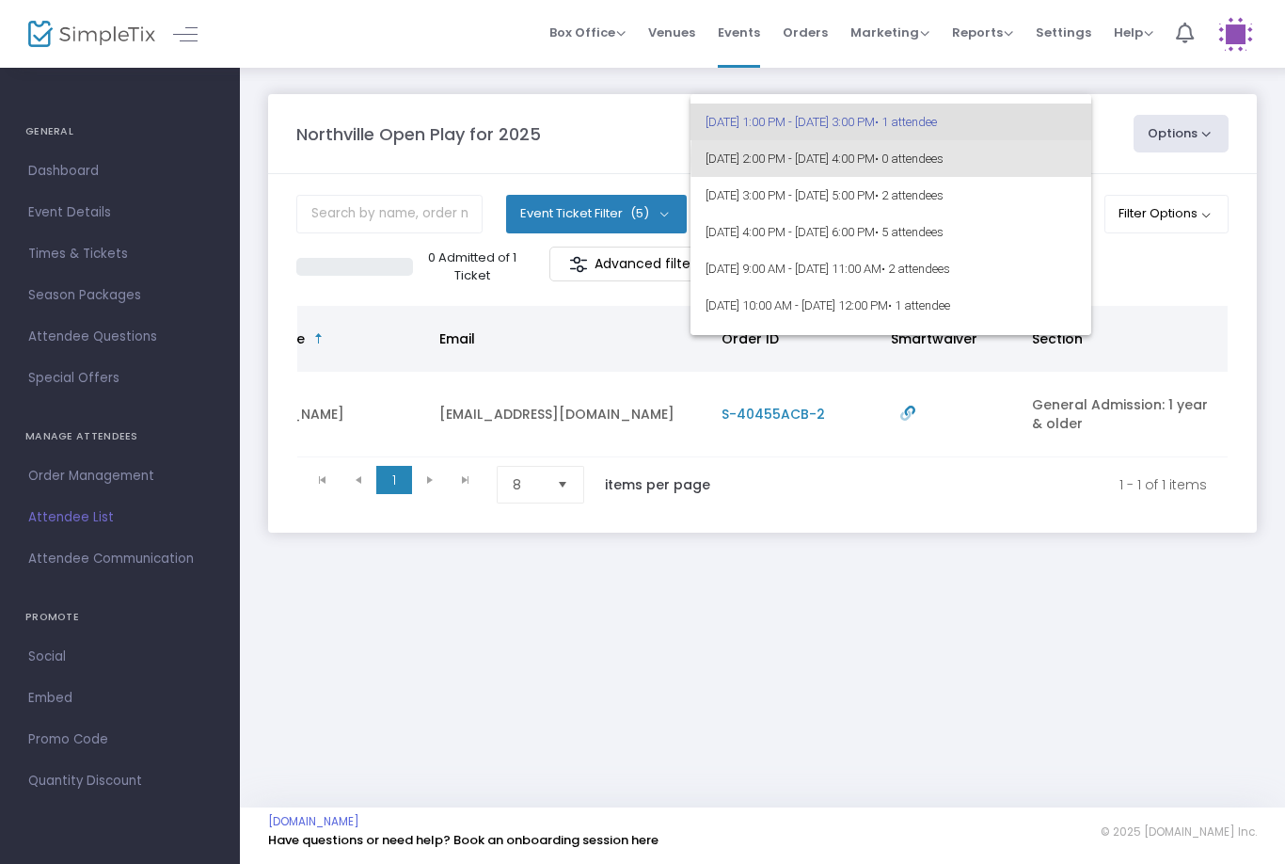
scroll to position [177, 0]
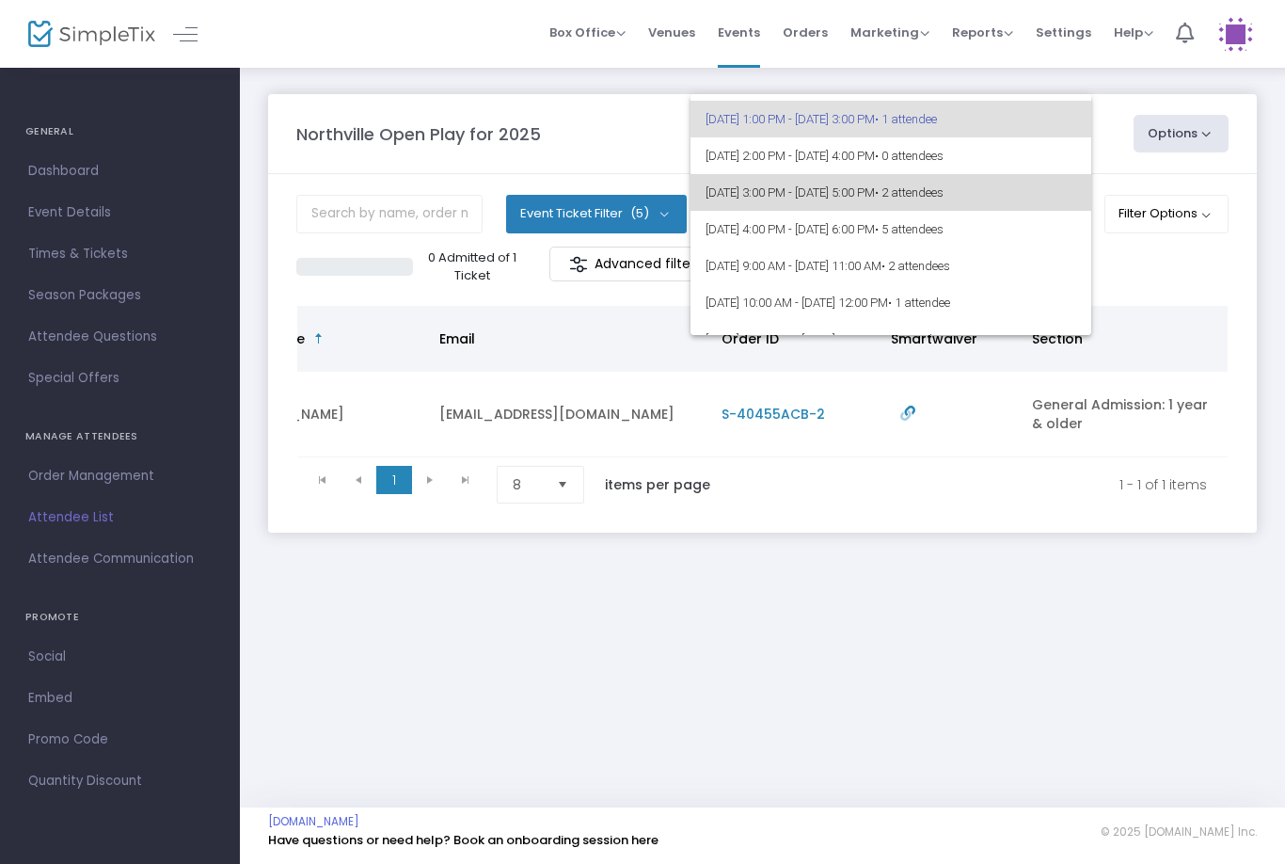
click at [932, 190] on span "9/20/2025 @ 3:00 PM - 9/20/2025 @ 5:00 PM • 2 attendees" at bounding box center [891, 192] width 371 height 37
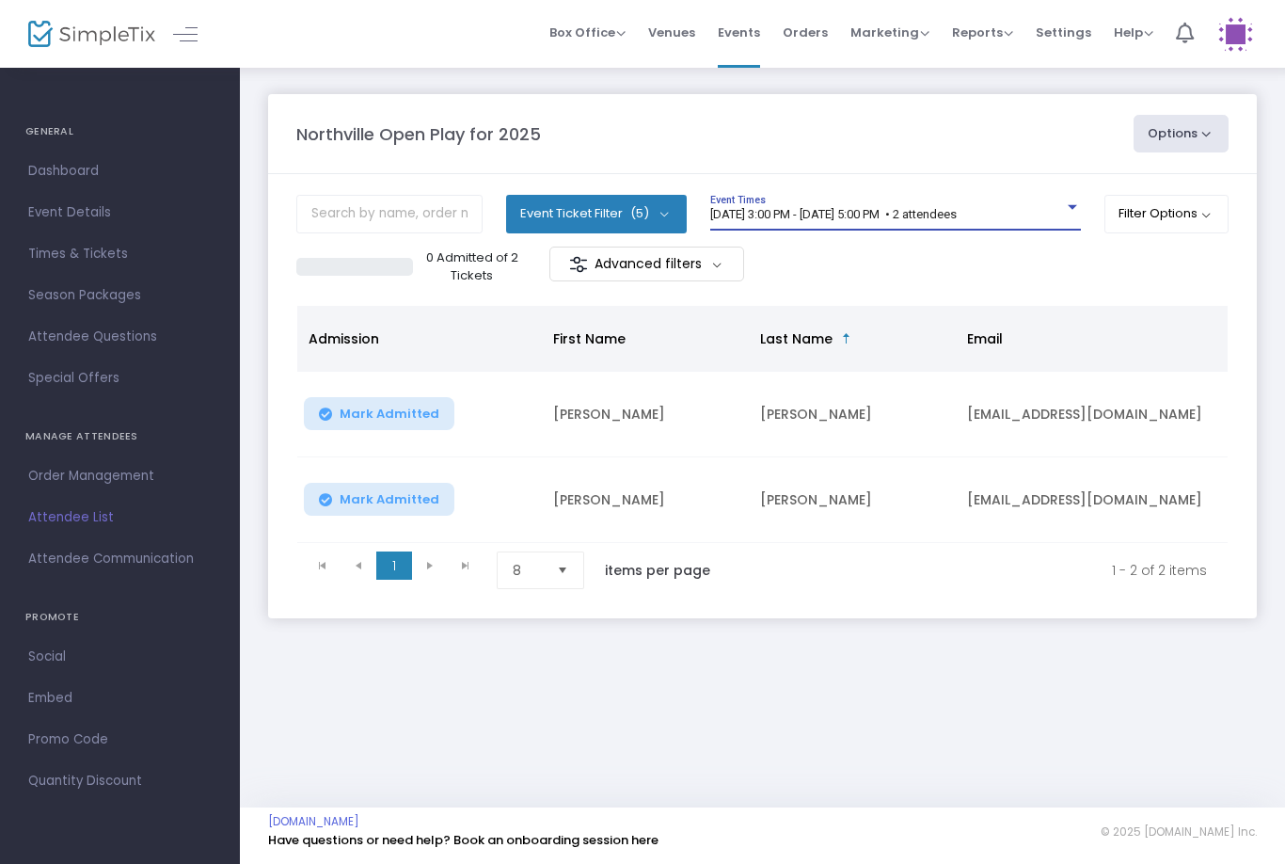
scroll to position [0, -1]
click at [957, 214] on span "9/20/2025 @ 3:00 PM - 9/20/2025 @ 5:00 PM • 2 attendees" at bounding box center [833, 214] width 247 height 14
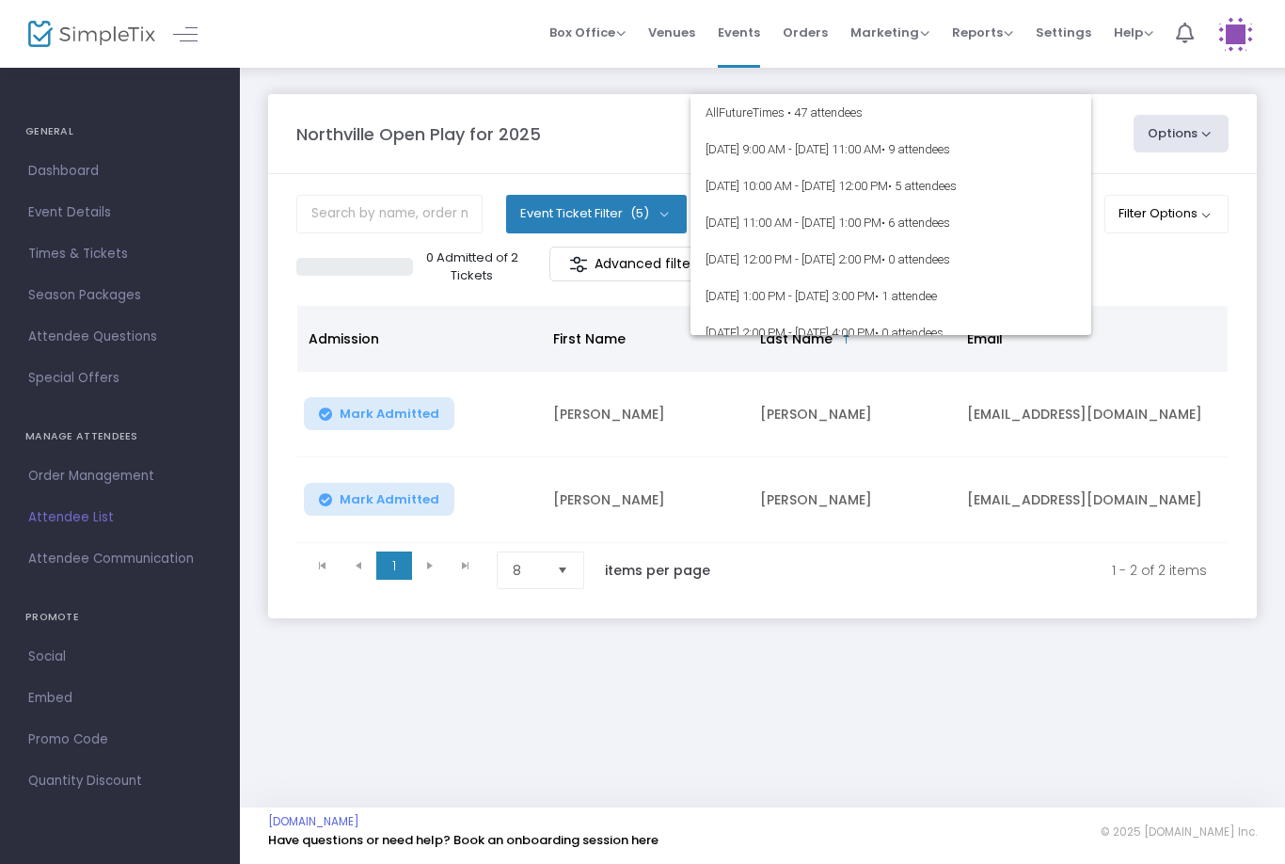
scroll to position [154, 0]
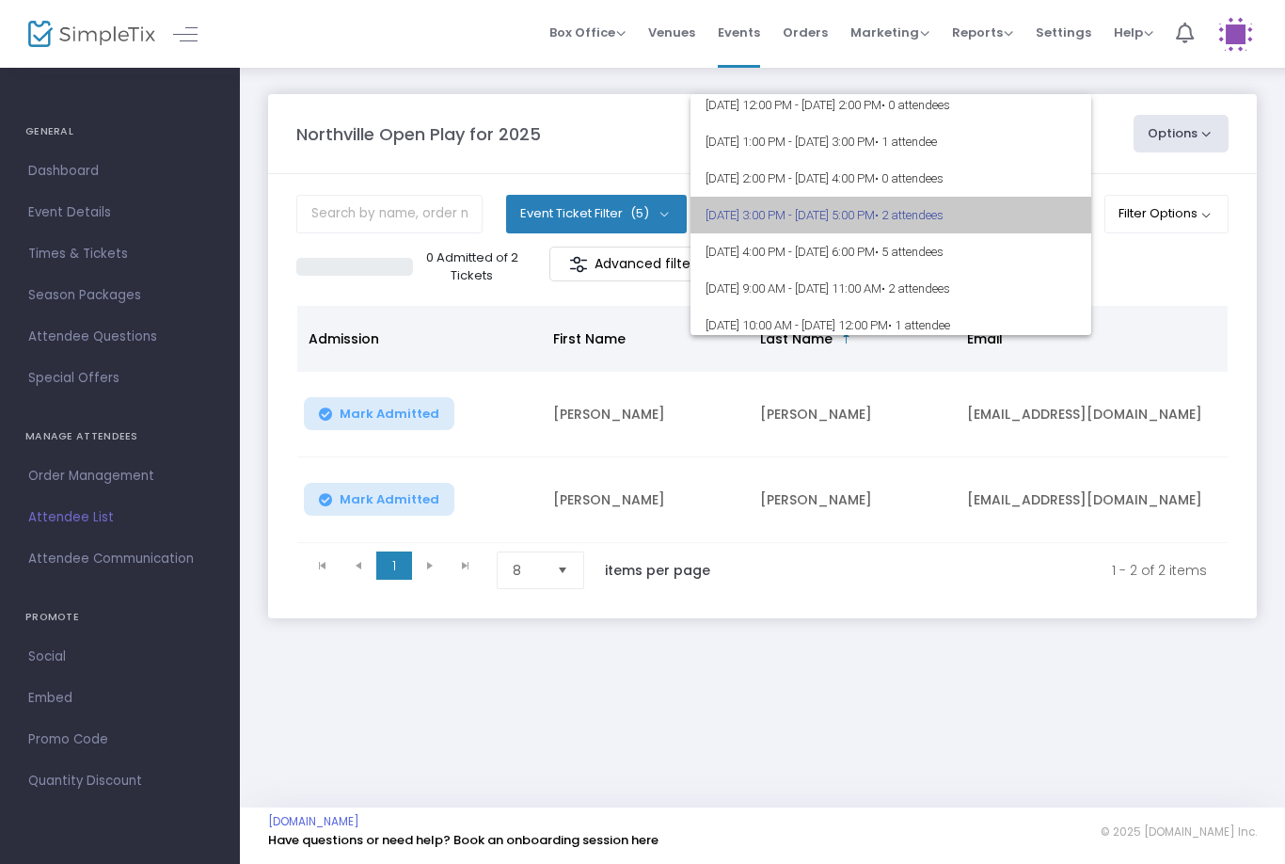
click at [944, 214] on span "• 2 attendees" at bounding box center [909, 215] width 69 height 14
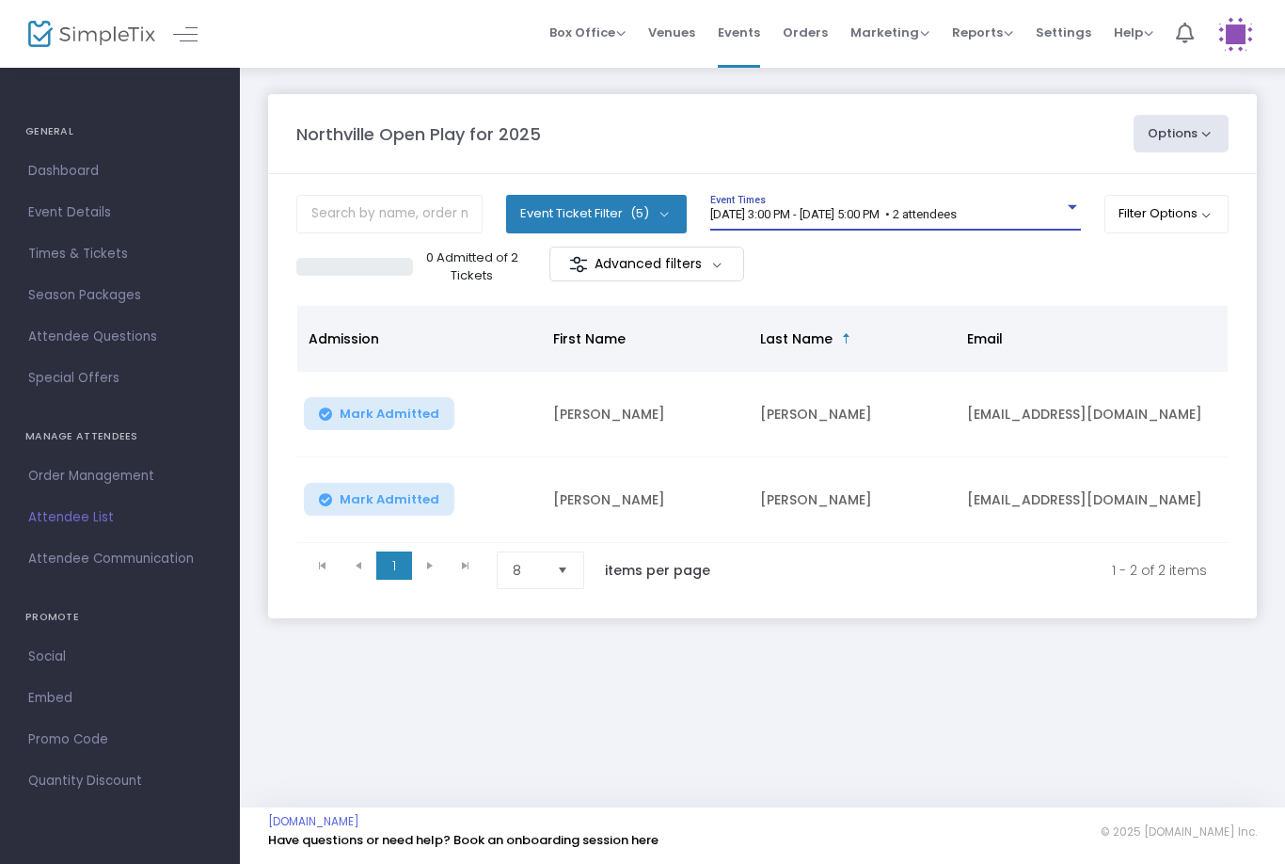
click at [957, 215] on span "9/20/2025 @ 3:00 PM - 9/20/2025 @ 5:00 PM • 2 attendees" at bounding box center [833, 214] width 247 height 14
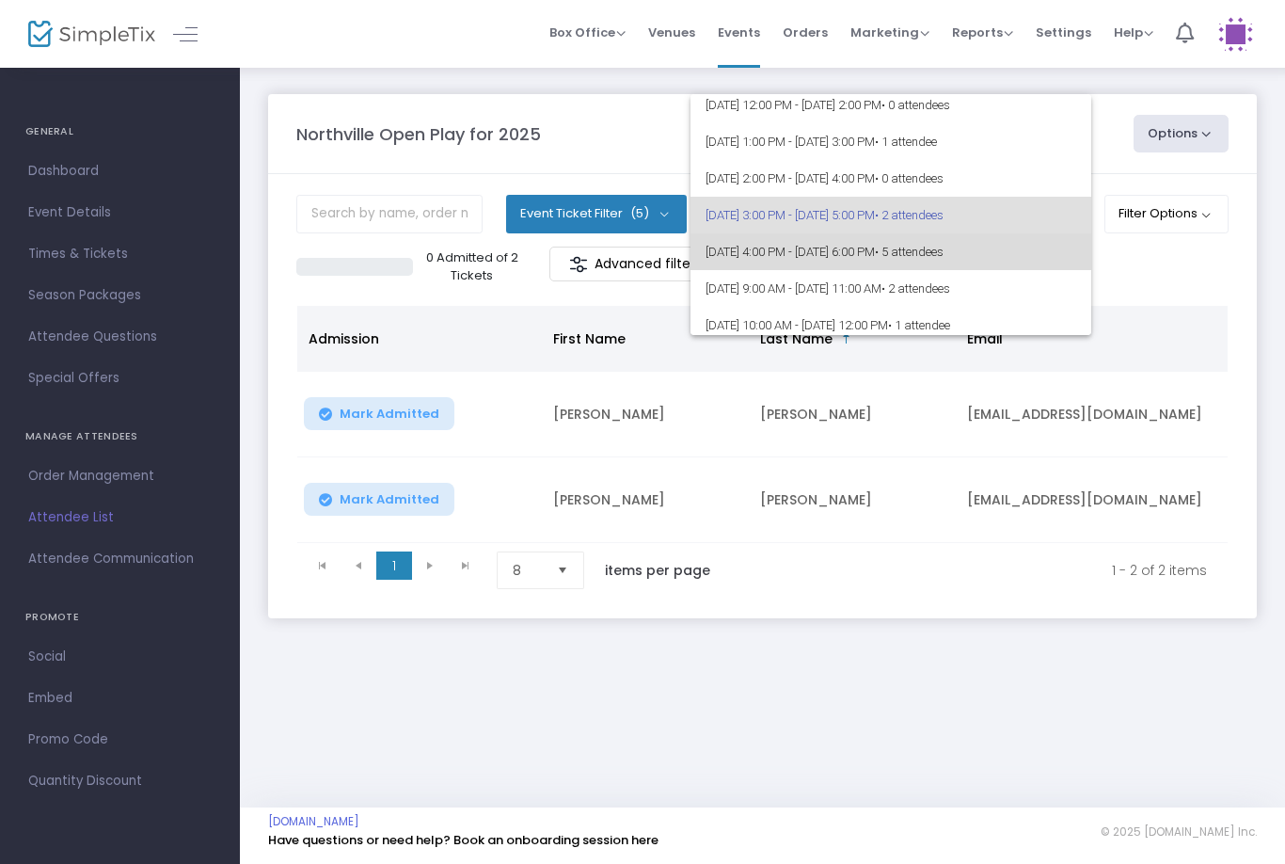
click at [944, 253] on span "• 5 attendees" at bounding box center [909, 252] width 69 height 14
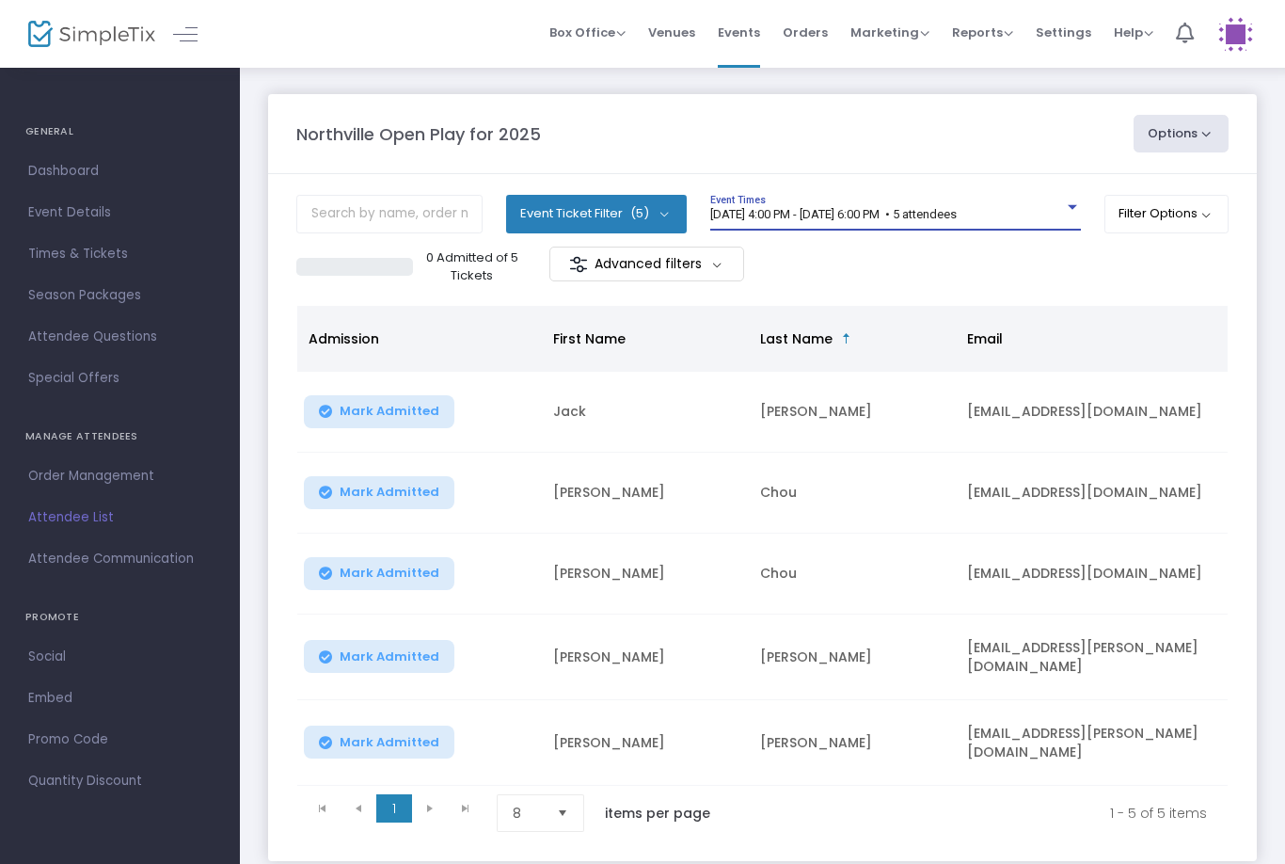
scroll to position [0, 0]
click at [957, 217] on span "9/20/2025 @ 4:00 PM - 9/20/2025 @ 6:00 PM • 5 attendees" at bounding box center [833, 214] width 247 height 14
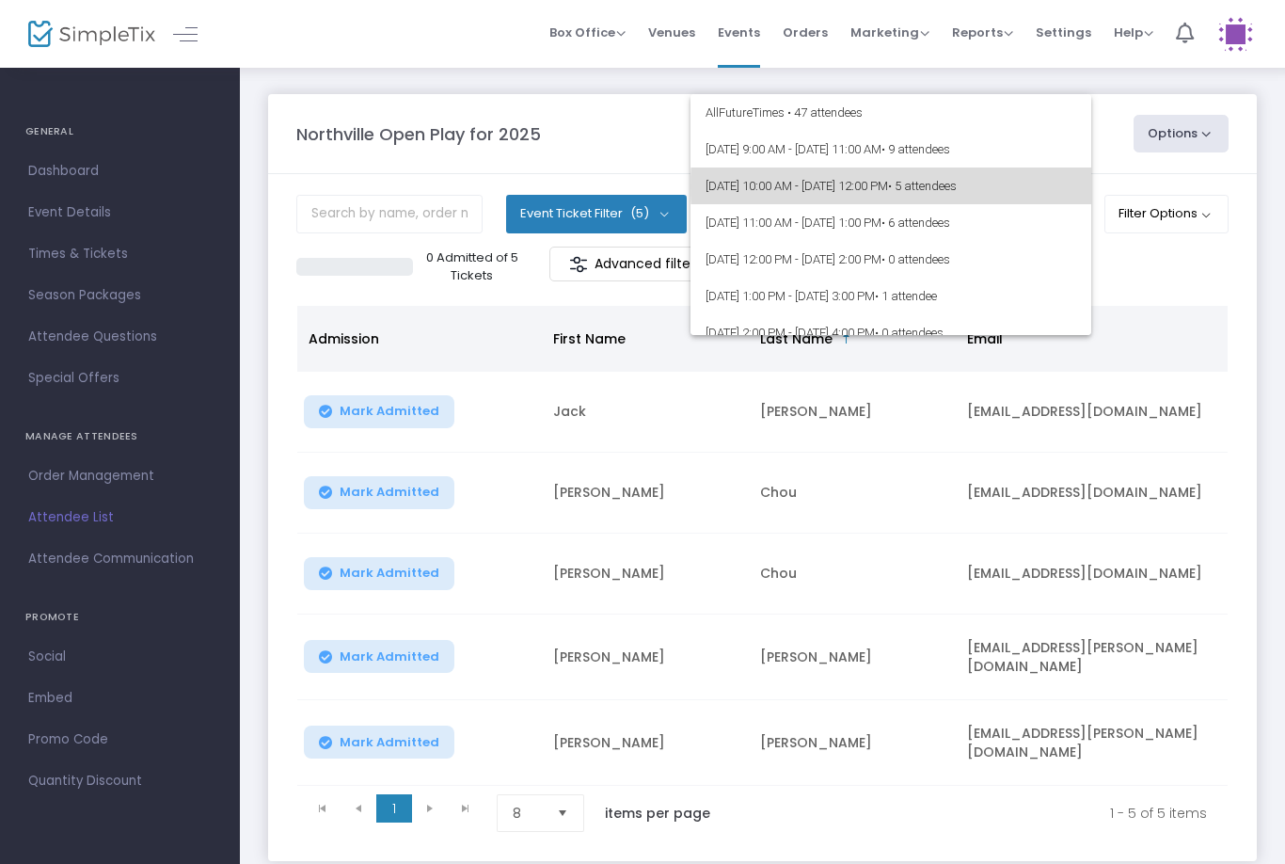
click at [957, 186] on span "• 5 attendees" at bounding box center [922, 186] width 69 height 14
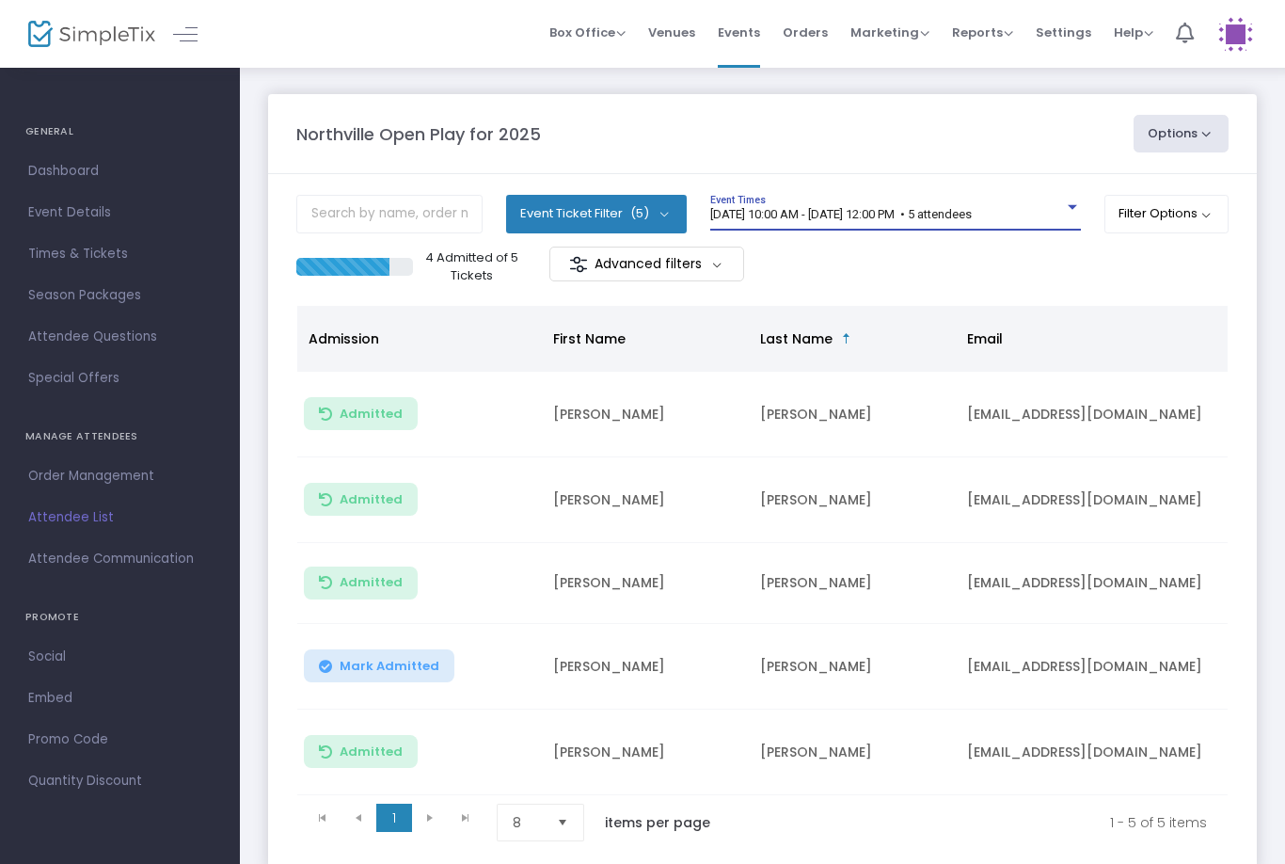
click at [367, 679] on button "Mark Admitted" at bounding box center [379, 665] width 151 height 33
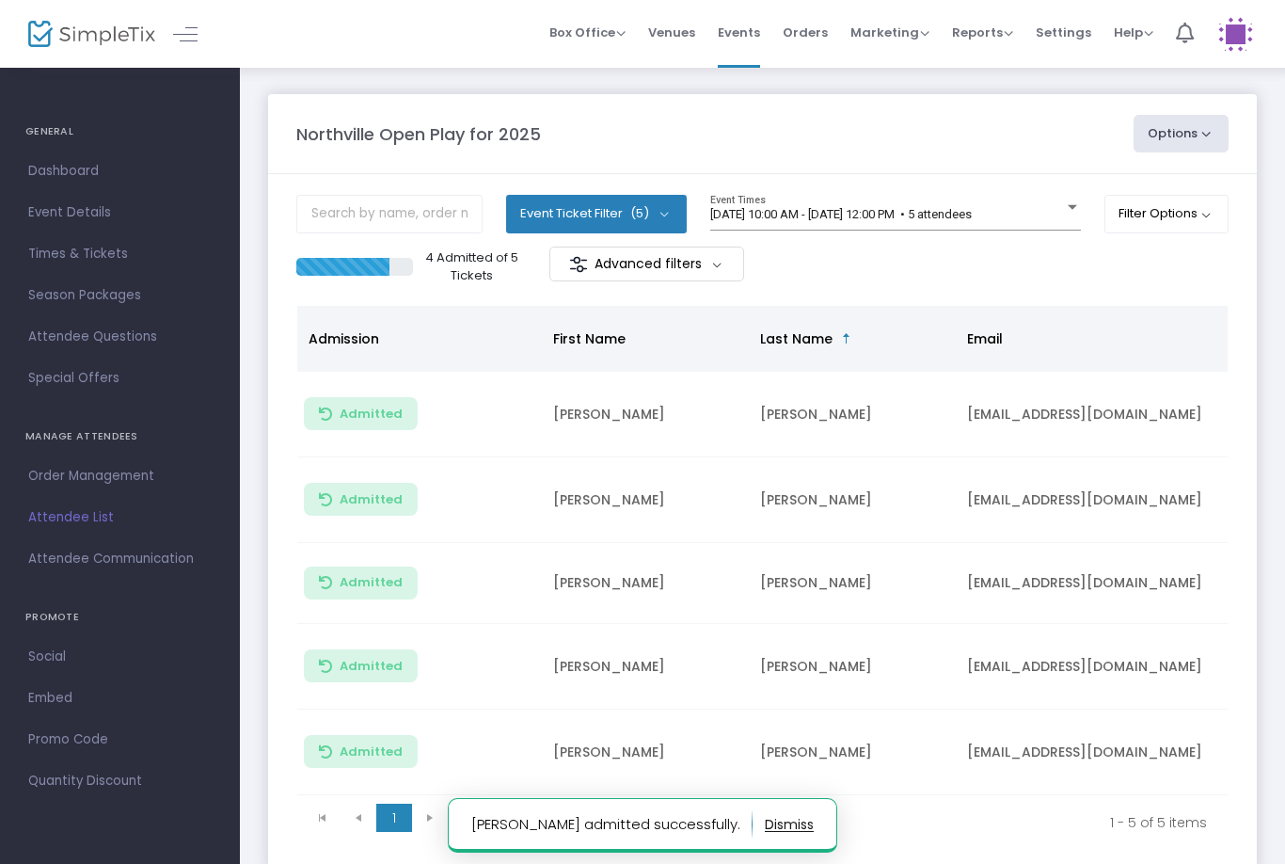
click at [886, 218] on span "9/20/2025 @ 10:00 AM - 9/20/2025 @ 12:00 PM • 5 attendees" at bounding box center [841, 214] width 262 height 14
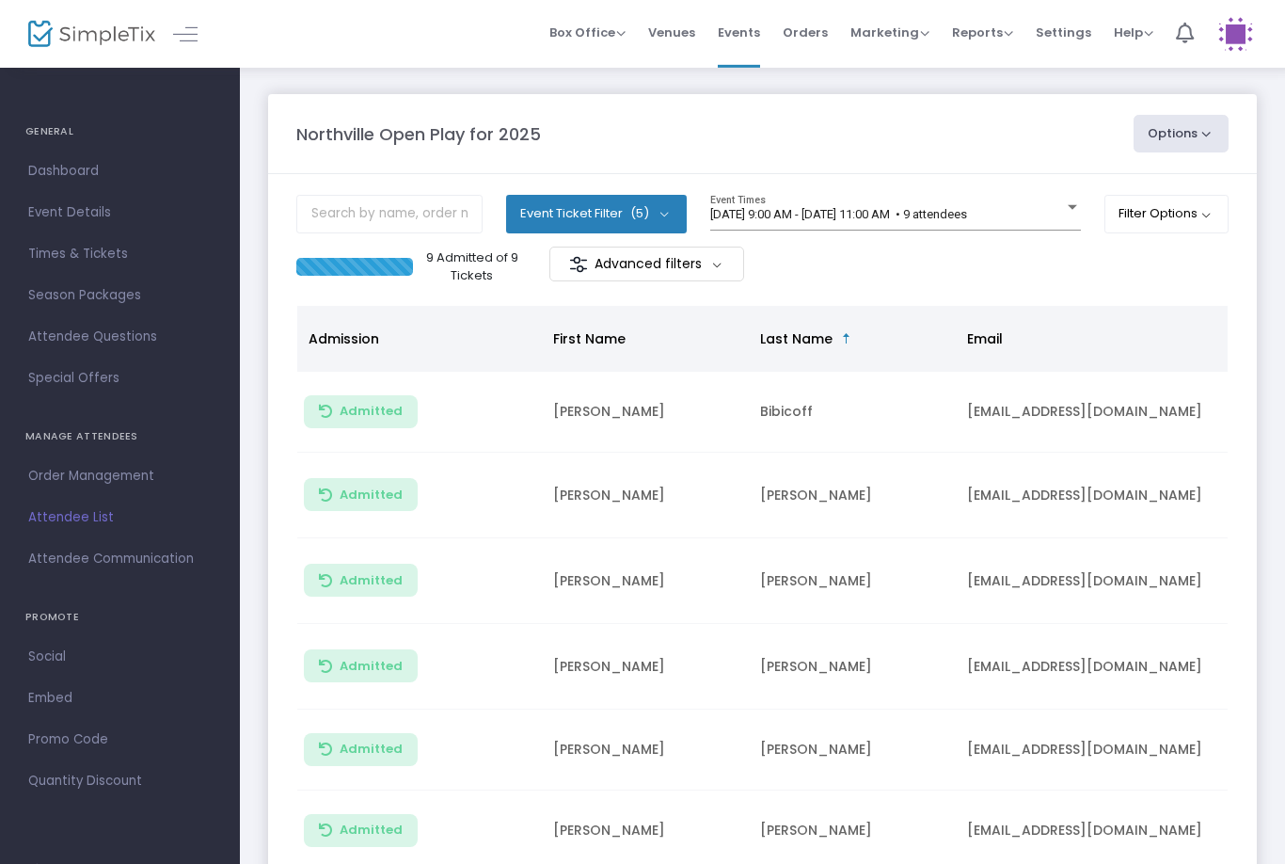
scroll to position [21, 0]
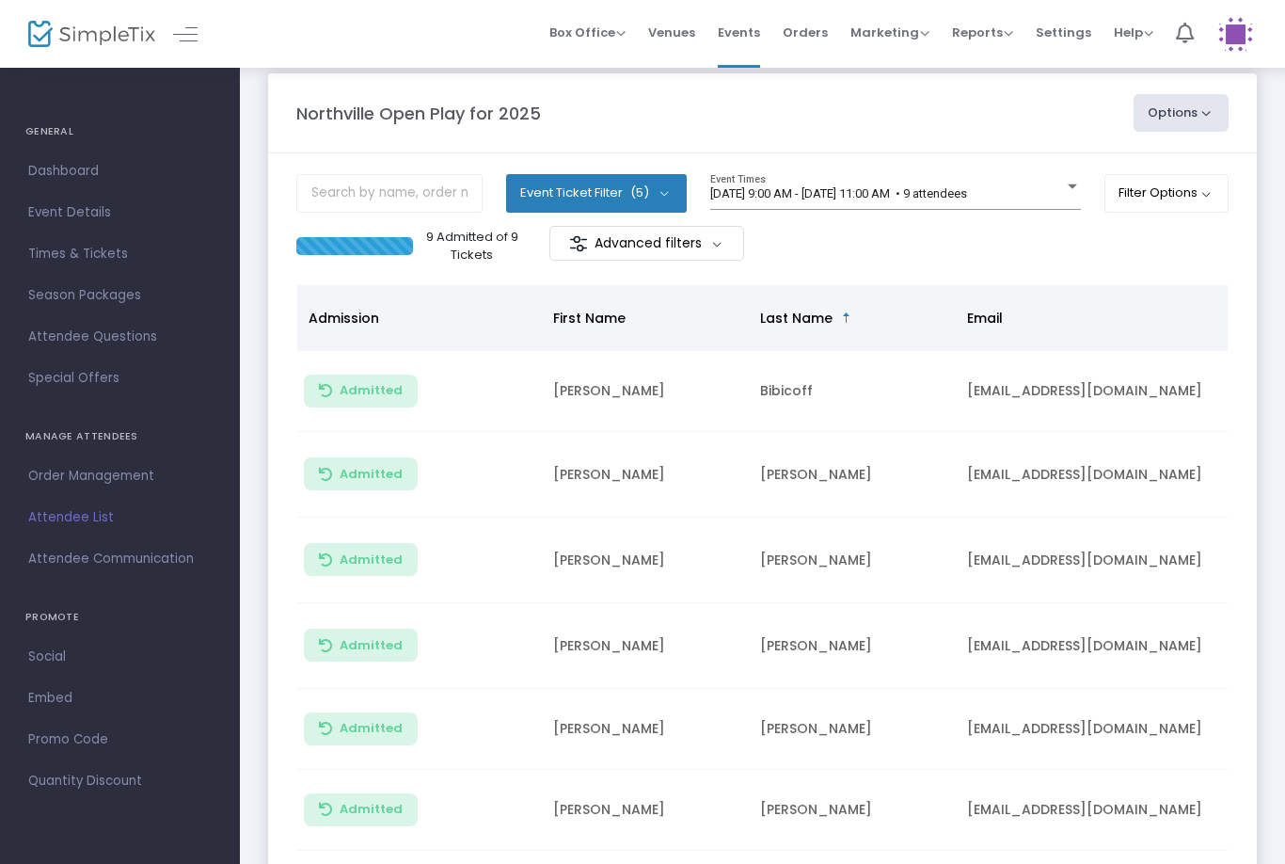
click at [967, 193] on span "[DATE] 9:00 AM - [DATE] 11:00 AM • 9 attendees" at bounding box center [838, 193] width 257 height 14
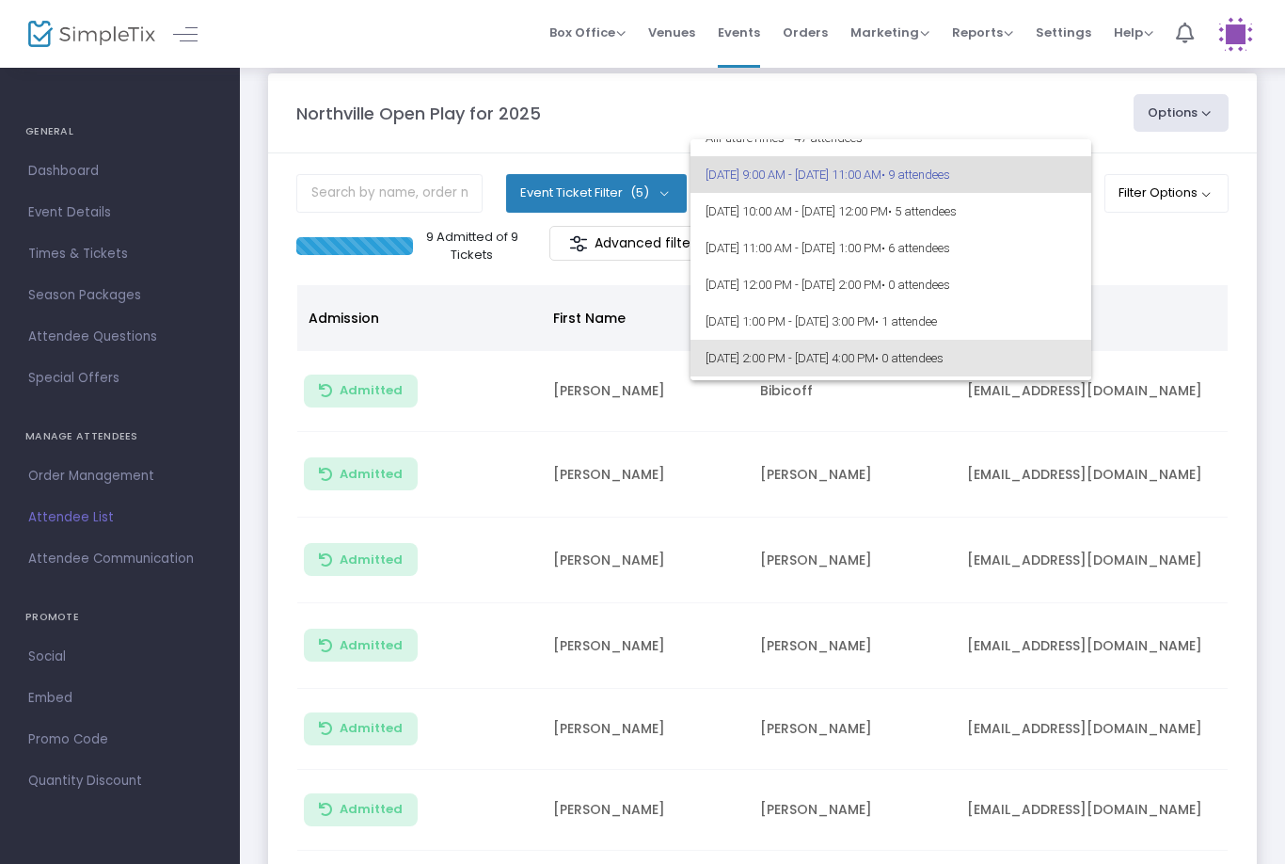
scroll to position [14, 0]
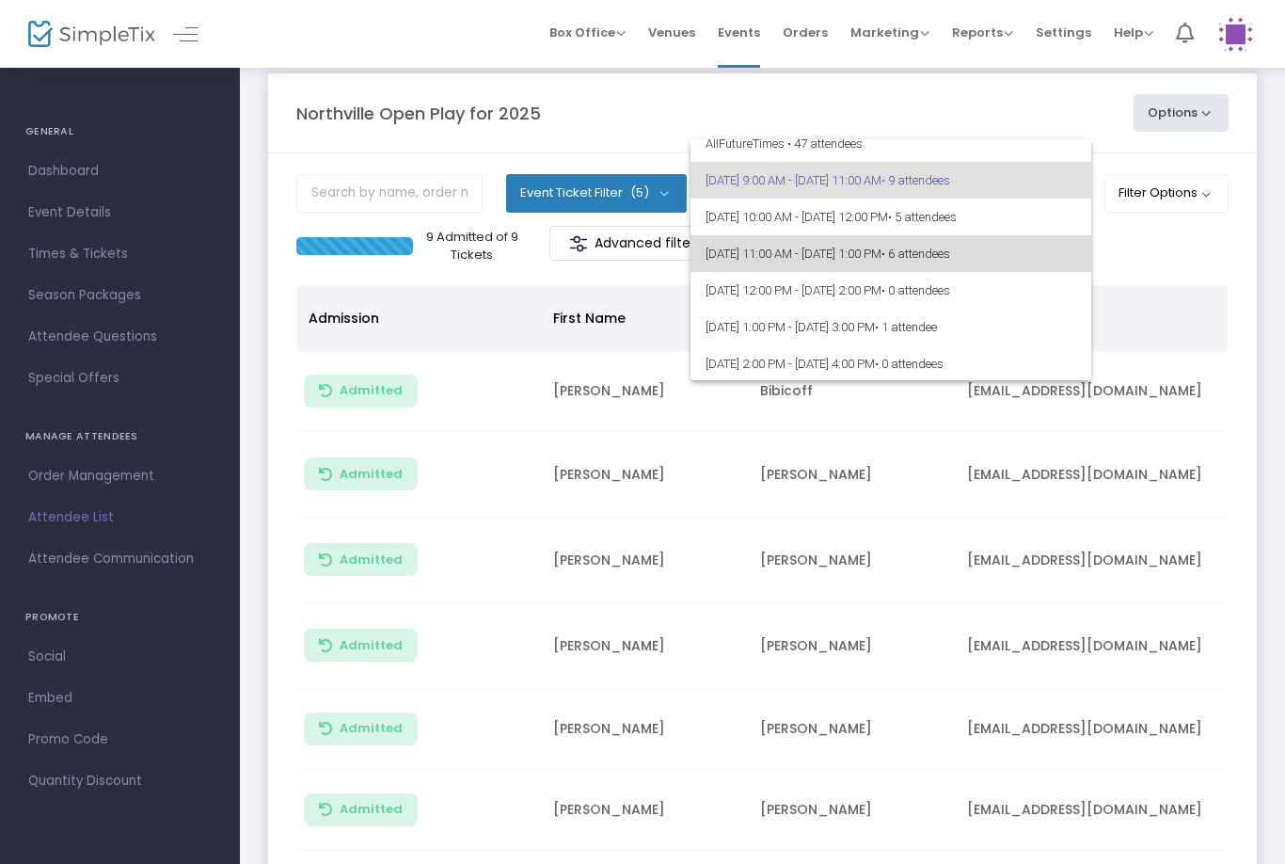
click at [950, 257] on span "• 6 attendees" at bounding box center [916, 254] width 69 height 14
